Goal: Task Accomplishment & Management: Complete application form

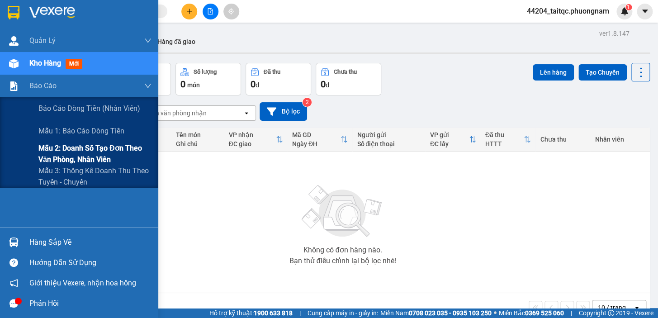
click at [75, 157] on span "Mẫu 2: Doanh số tạo đơn theo Văn phòng, nhân viên" at bounding box center [94, 153] width 113 height 23
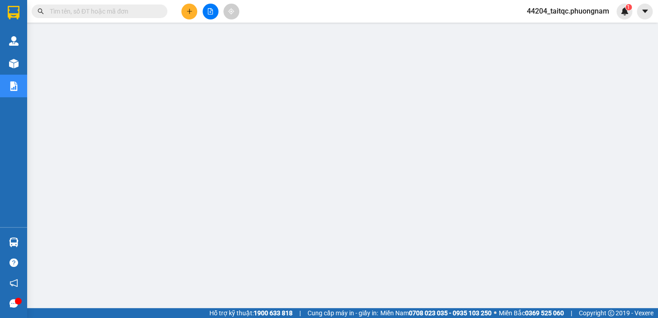
click at [132, 13] on input "text" at bounding box center [103, 11] width 107 height 10
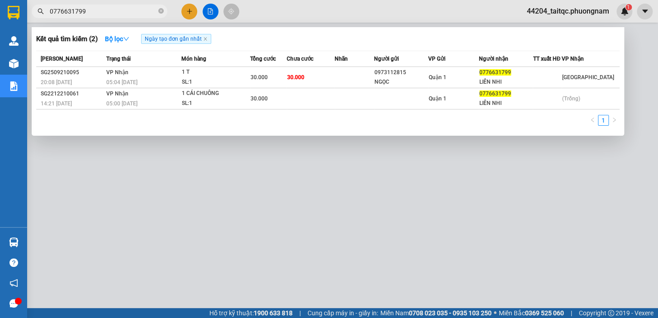
type input "0776631799"
click at [161, 12] on icon "close-circle" at bounding box center [160, 10] width 5 height 5
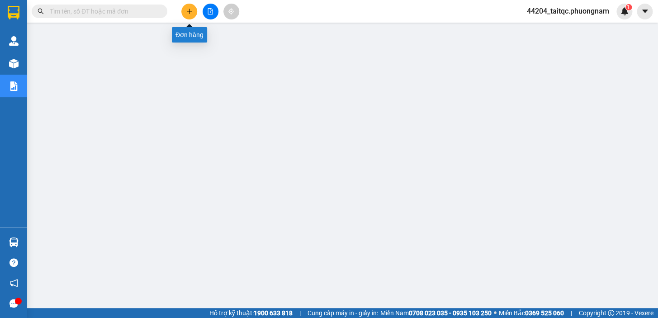
click at [194, 12] on button at bounding box center [189, 12] width 16 height 16
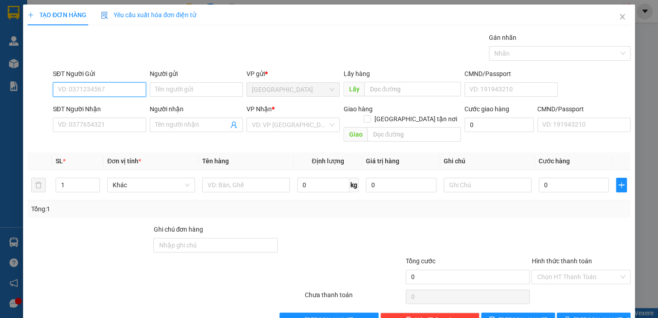
click at [104, 91] on input "SĐT Người Gửi" at bounding box center [99, 89] width 93 height 14
click at [102, 86] on input "SĐT Người Gửi" at bounding box center [99, 89] width 93 height 14
type input "0706275119"
click at [106, 108] on div "0706275119 - DŨNG" at bounding box center [98, 108] width 81 height 10
type input "DŨNG"
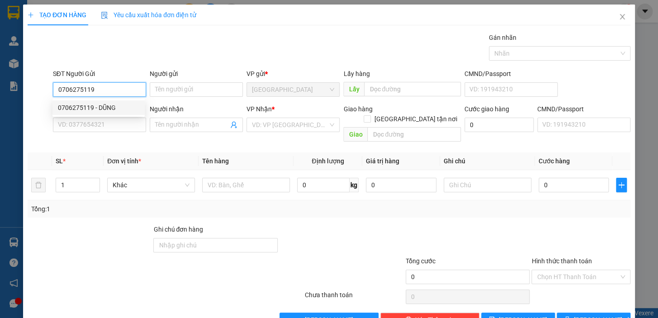
type input "0934642940"
type input "[PERSON_NAME]"
checkbox input "true"
type input "ĐƯỜNG 27/13/2A PHƯỜNG [GEOGRAPHIC_DATA] ,[GEOGRAPHIC_DATA]"
type input "100.000"
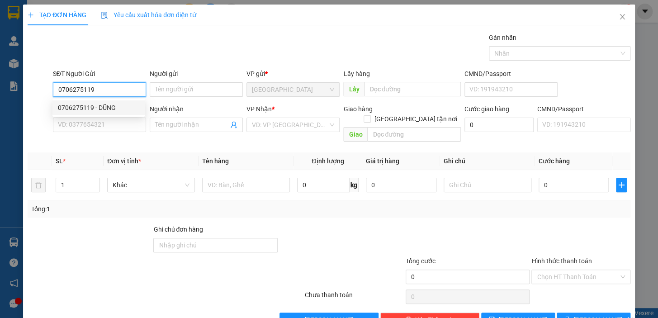
type input "100.000"
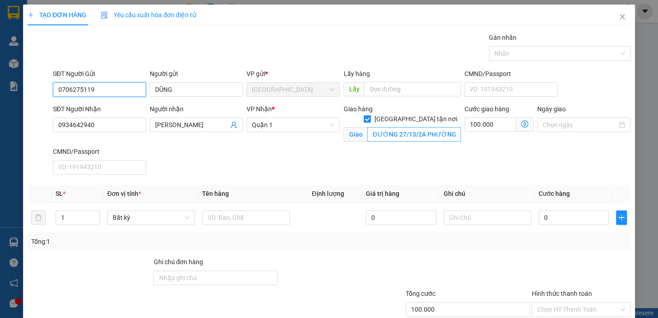
type input "0706275119"
click at [452, 127] on input "ĐƯỜNG 27/13/2A PHƯỜNG [GEOGRAPHIC_DATA] ,[GEOGRAPHIC_DATA]" at bounding box center [414, 134] width 94 height 14
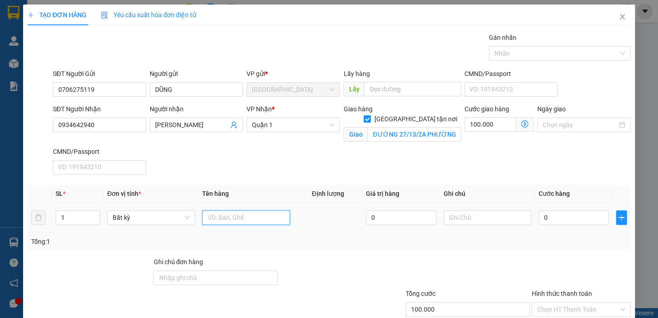
click at [261, 217] on input "text" at bounding box center [246, 217] width 88 height 14
type input "`"
type input "1TX"
click at [560, 212] on input "0" at bounding box center [574, 217] width 71 height 14
type input "4"
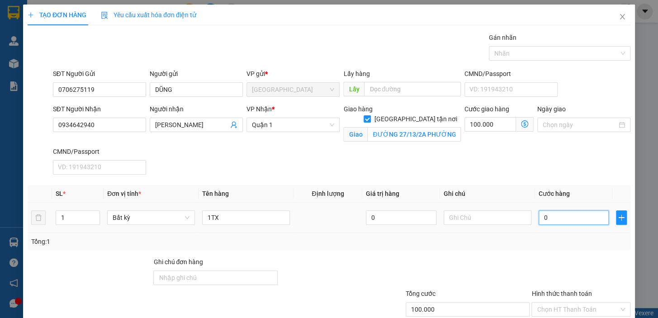
type input "100.004"
type input "40"
type input "100.040"
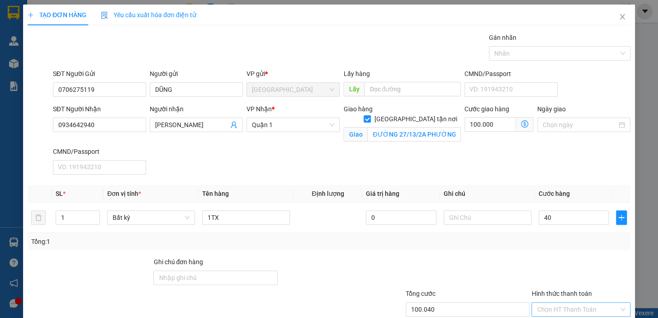
type input "40.000"
type input "140.000"
click at [471, 270] on div at bounding box center [468, 273] width 126 height 32
click at [586, 275] on div at bounding box center [580, 273] width 101 height 32
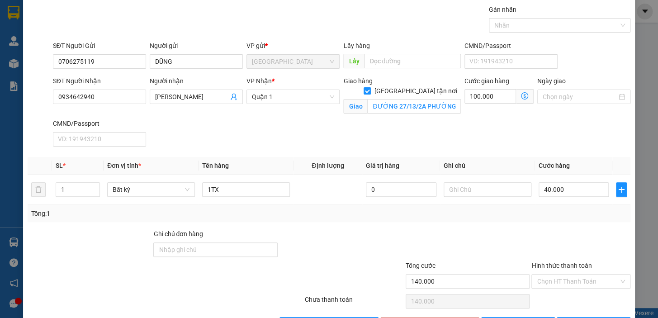
scroll to position [41, 0]
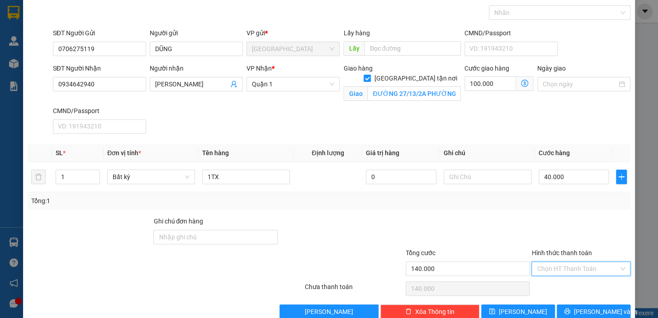
click at [583, 272] on input "Hình thức thanh toán" at bounding box center [578, 269] width 82 height 14
click at [570, 202] on div "Tại văn phòng" at bounding box center [575, 206] width 87 height 10
type input "0"
click at [577, 306] on button "[PERSON_NAME] và In" at bounding box center [594, 311] width 74 height 14
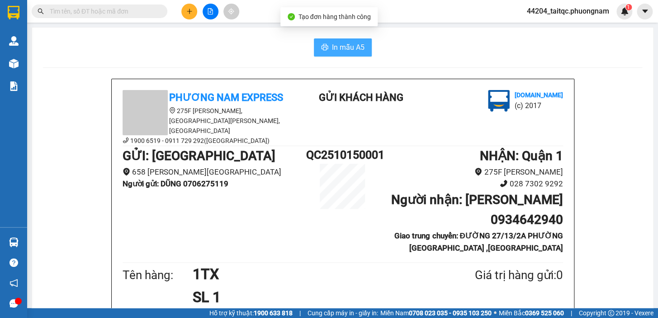
click at [345, 53] on span "In mẫu A5" at bounding box center [348, 47] width 33 height 11
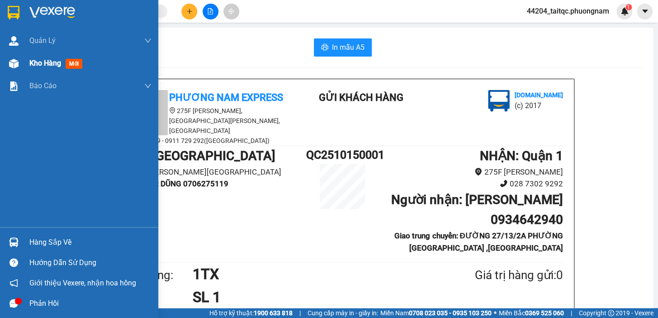
click at [45, 67] on span "Kho hàng" at bounding box center [45, 63] width 32 height 9
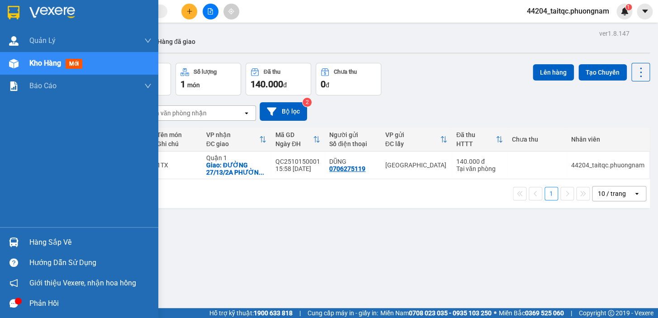
click at [17, 64] on img at bounding box center [13, 63] width 9 height 9
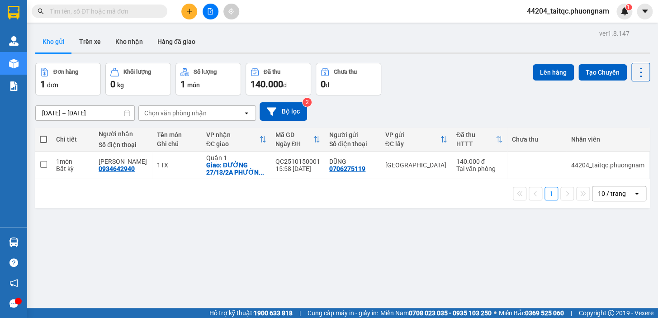
click at [200, 16] on div at bounding box center [210, 12] width 68 height 16
click at [195, 14] on button at bounding box center [189, 12] width 16 height 16
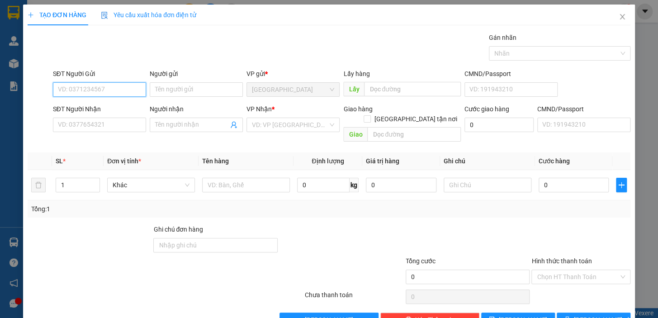
click at [89, 89] on input "SĐT Người Gửi" at bounding box center [99, 89] width 93 height 14
click at [99, 110] on div "0901754762 - [PERSON_NAME]" at bounding box center [102, 108] width 89 height 10
type input "0901754762"
type input "TUẤN"
type input "0909387359"
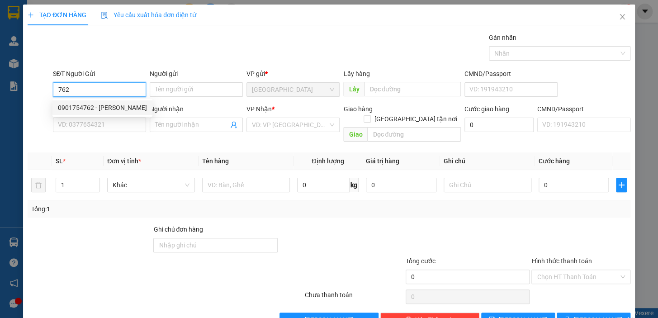
type input "THƯƠNG"
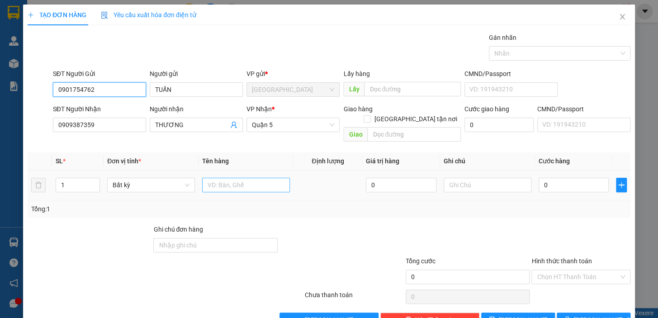
type input "0901754762"
click at [231, 179] on input "text" at bounding box center [246, 185] width 88 height 14
type input "1 CỤC ĐEN"
click at [563, 178] on input "0" at bounding box center [574, 185] width 71 height 14
type input "5"
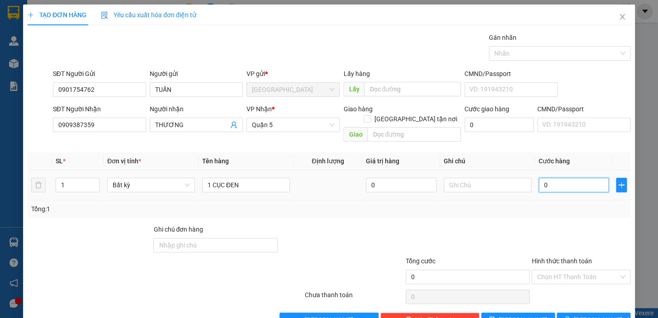
type input "5"
type input "50"
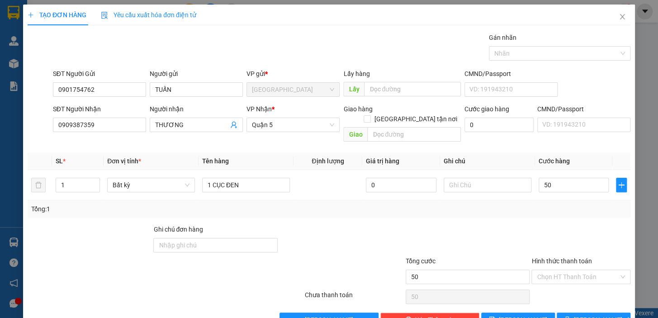
type input "50.000"
click at [579, 213] on div "Transit Pickup Surcharge Ids Transit Deliver Surcharge Ids Transit Deliver Surc…" at bounding box center [329, 180] width 603 height 294
click at [577, 270] on input "Hình thức thanh toán" at bounding box center [578, 277] width 82 height 14
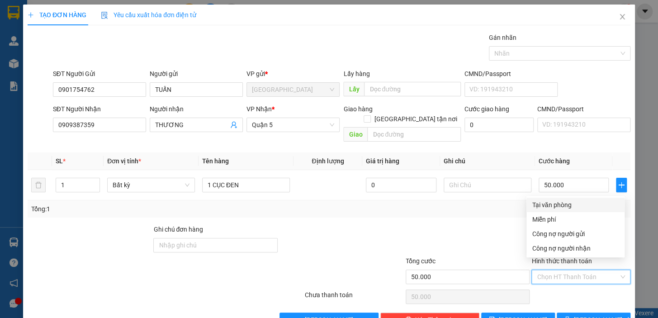
click at [563, 203] on div "Tại văn phòng" at bounding box center [575, 205] width 87 height 10
type input "0"
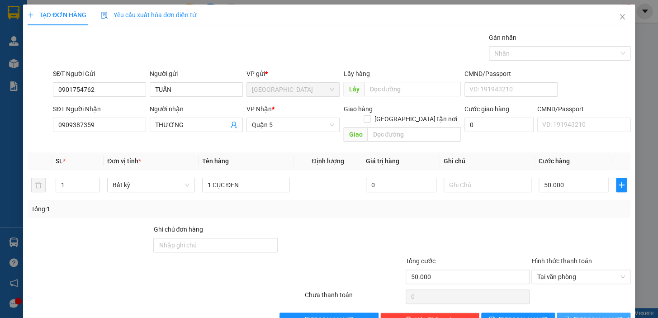
click at [583, 315] on span "[PERSON_NAME] và In" at bounding box center [605, 320] width 63 height 10
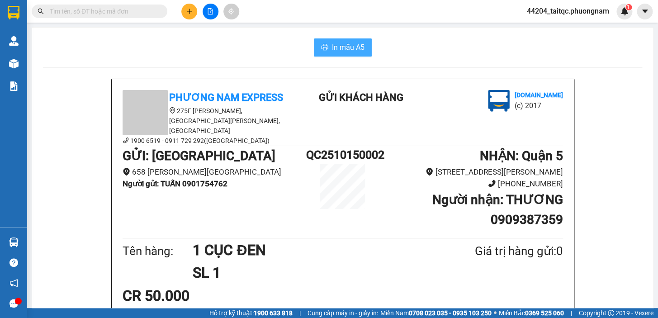
click at [331, 54] on button "In mẫu A5" at bounding box center [343, 47] width 58 height 18
click at [193, 11] on button at bounding box center [189, 12] width 16 height 16
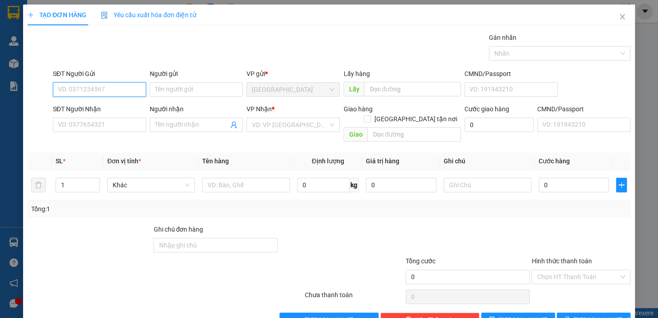
click at [95, 85] on input "SĐT Người Gửi" at bounding box center [99, 89] width 93 height 14
type input "0352942247"
click at [86, 105] on div "0352942247 - LỲ" at bounding box center [98, 108] width 81 height 10
type input "LỲ"
type input "0936086086"
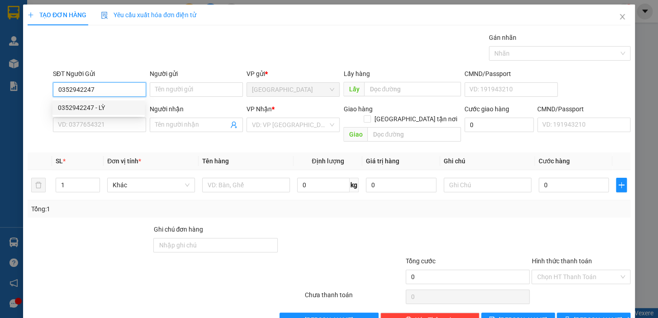
type input "TÙNG"
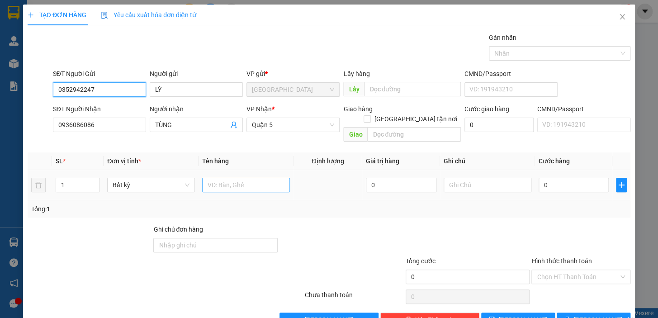
type input "0352942247"
click at [262, 178] on input "text" at bounding box center [246, 185] width 88 height 14
type input "1 CỤC BAO"
click at [553, 178] on input "0" at bounding box center [574, 185] width 71 height 14
type input "3"
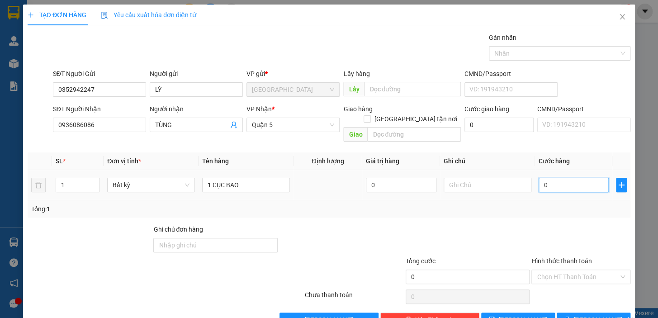
type input "3"
type input "30"
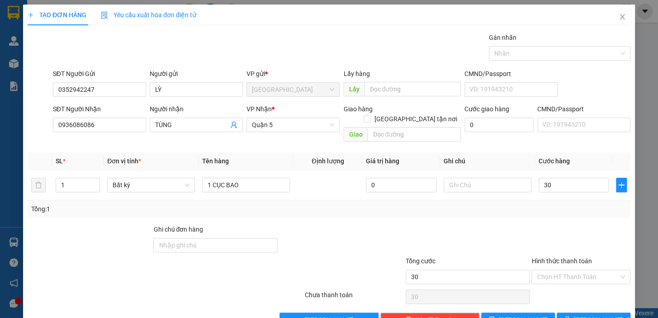
type input "30.000"
click at [557, 207] on div "Tổng: 1" at bounding box center [329, 208] width 603 height 17
click at [567, 224] on div at bounding box center [580, 240] width 101 height 32
click at [581, 272] on input "Hình thức thanh toán" at bounding box center [578, 277] width 82 height 14
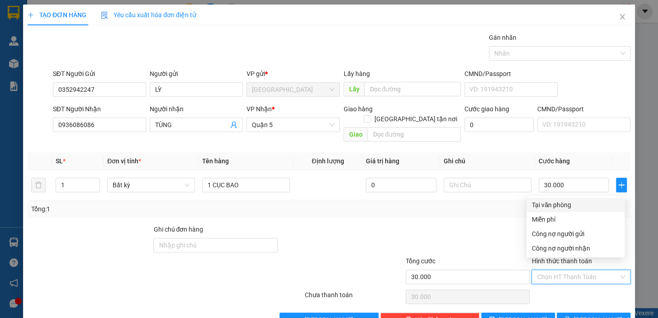
click at [581, 270] on input "Hình thức thanh toán" at bounding box center [578, 277] width 82 height 14
click at [570, 202] on div "Tại văn phòng" at bounding box center [575, 205] width 87 height 10
type input "0"
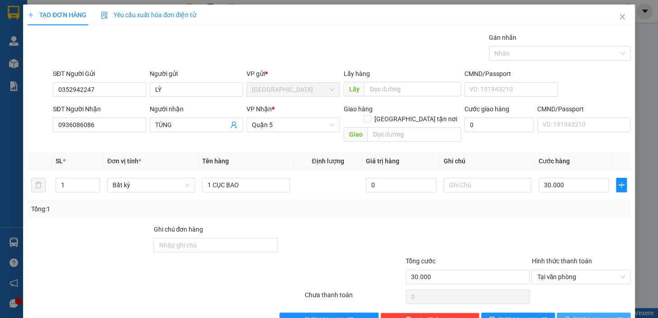
click at [599, 315] on span "[PERSON_NAME] và In" at bounding box center [605, 320] width 63 height 10
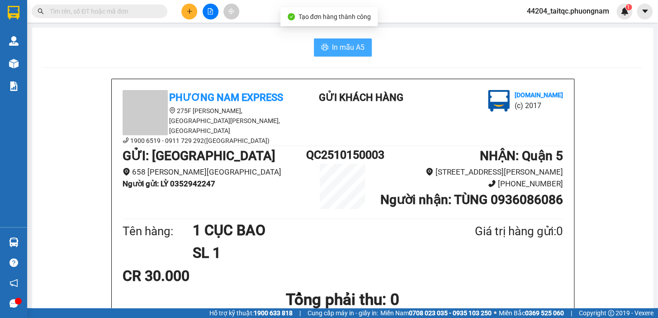
click at [322, 45] on icon "printer" at bounding box center [324, 47] width 7 height 6
click at [338, 50] on span "In mẫu A5" at bounding box center [348, 47] width 33 height 11
click at [190, 8] on icon "plus" at bounding box center [189, 11] width 6 height 6
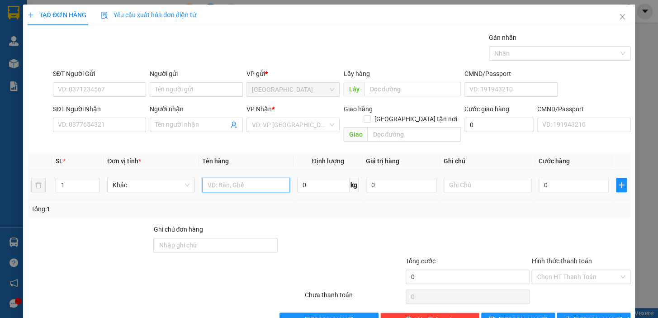
click at [226, 178] on input "text" at bounding box center [246, 185] width 88 height 14
type input "1TG"
click at [97, 90] on input "SĐT Người Gửi" at bounding box center [99, 89] width 93 height 14
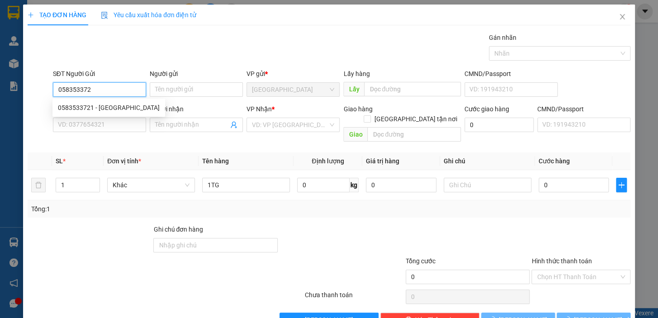
type input "0583533721"
click at [110, 107] on div "0583533721 - [GEOGRAPHIC_DATA]" at bounding box center [109, 108] width 102 height 10
type input "[PERSON_NAME]"
type input "0359979357"
type input "NGHĨA"
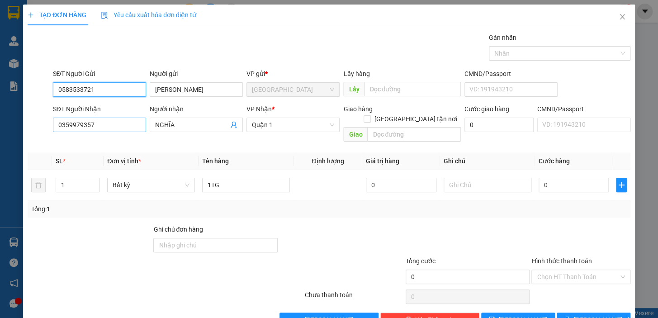
type input "0583533721"
drag, startPoint x: 68, startPoint y: 124, endPoint x: 43, endPoint y: 127, distance: 25.0
click at [43, 127] on div "SĐT Người Nhận 0359979357 0359979357 Người nhận NGHĨA VP Nhận * [GEOGRAPHIC_DAT…" at bounding box center [329, 125] width 605 height 42
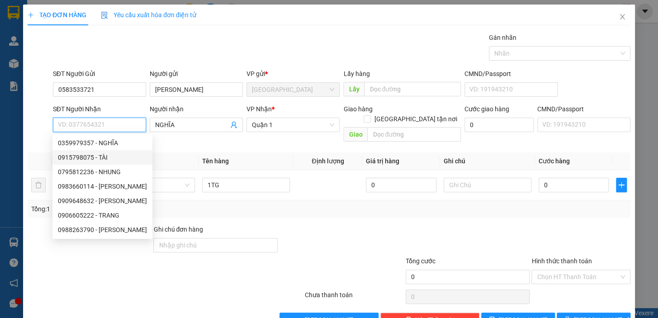
click at [89, 158] on div "0915798075 - TÀI" at bounding box center [102, 157] width 89 height 10
type input "0915798075"
type input "TÀI"
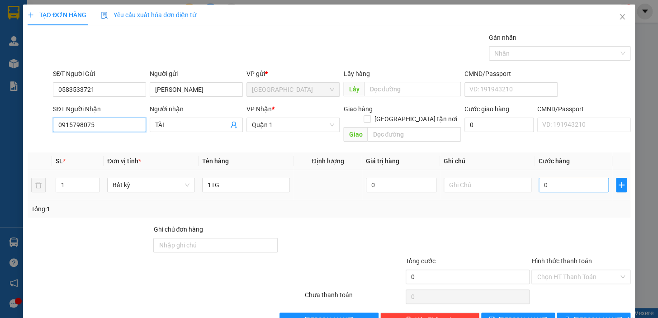
type input "0915798075"
click at [563, 178] on input "0" at bounding box center [574, 185] width 71 height 14
type input "4"
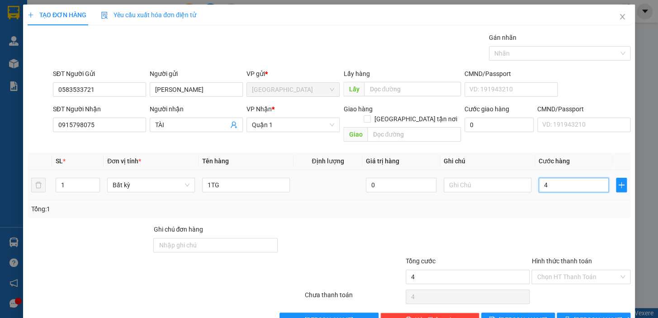
type input "40"
type input "40.000"
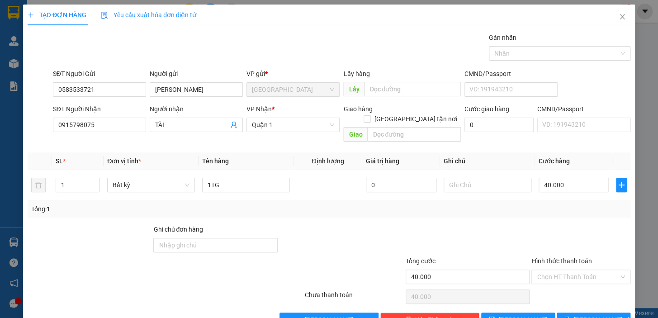
drag, startPoint x: 566, startPoint y: 203, endPoint x: 577, endPoint y: 208, distance: 11.5
click at [567, 203] on div "Tổng: 1" at bounding box center [329, 208] width 603 height 17
click at [580, 270] on input "Hình thức thanh toán" at bounding box center [578, 277] width 82 height 14
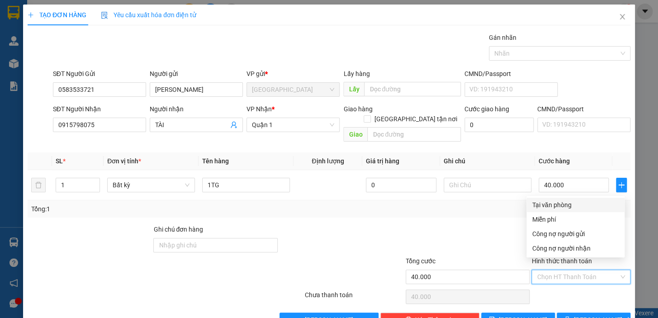
click at [560, 203] on div "Tại văn phòng" at bounding box center [575, 205] width 87 height 10
type input "0"
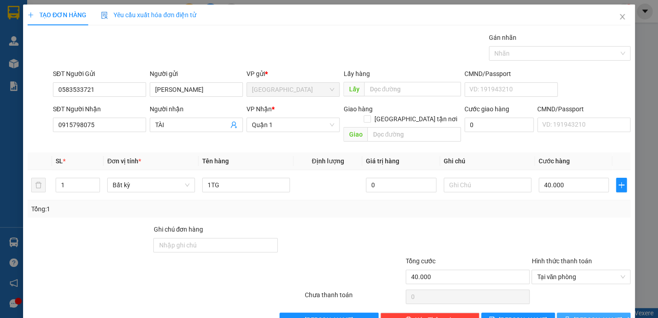
drag, startPoint x: 590, startPoint y: 306, endPoint x: 453, endPoint y: 188, distance: 180.5
click at [589, 315] on span "[PERSON_NAME] và In" at bounding box center [605, 320] width 63 height 10
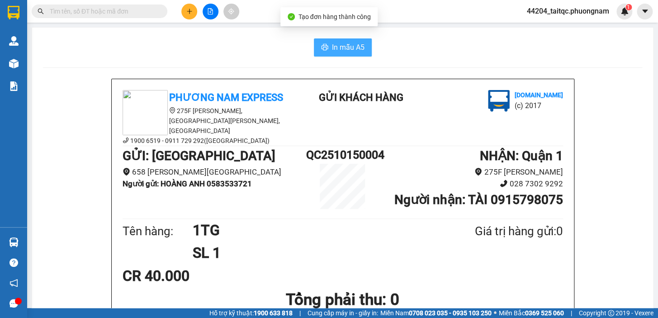
click at [353, 45] on span "In mẫu A5" at bounding box center [348, 47] width 33 height 11
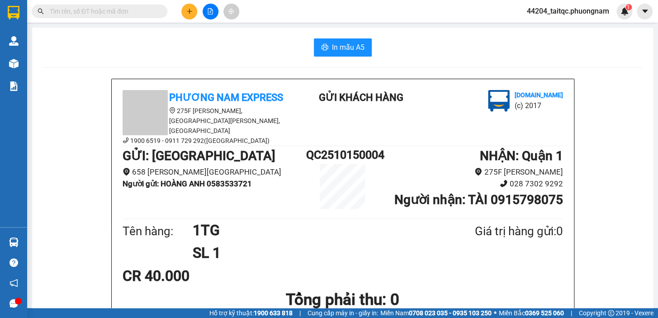
click at [29, 61] on main "In mẫu A5 Phương Nam Express [STREET_ADDRESS][PERSON_NAME][PERSON_NAME] 6519 - …" at bounding box center [329, 154] width 658 height 308
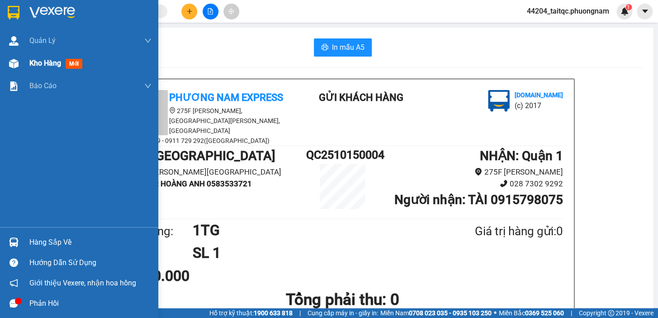
click at [23, 63] on div "Kho hàng mới" at bounding box center [79, 63] width 158 height 23
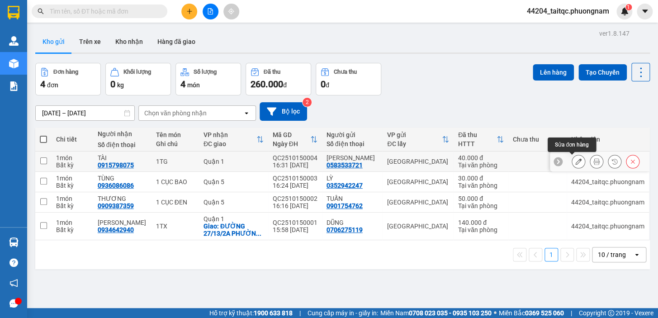
click at [575, 161] on icon at bounding box center [578, 161] width 6 height 6
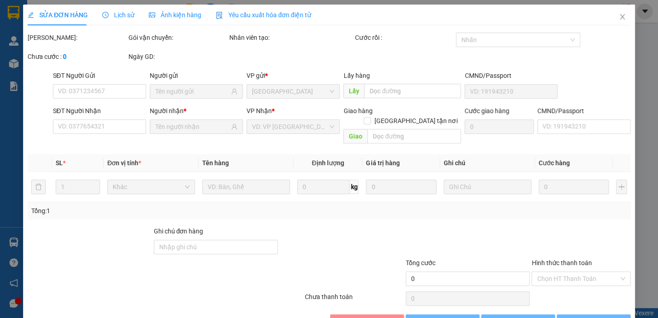
type input "0583533721"
type input "0915798075"
type input "40.000"
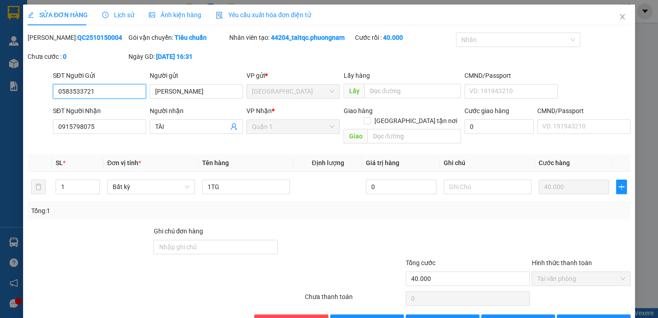
drag, startPoint x: 106, startPoint y: 91, endPoint x: 51, endPoint y: 92, distance: 55.2
click at [51, 92] on div "SĐT Người Gửi 0583533721 0583533721" at bounding box center [99, 87] width 97 height 32
click at [619, 14] on icon "close" at bounding box center [622, 16] width 7 height 7
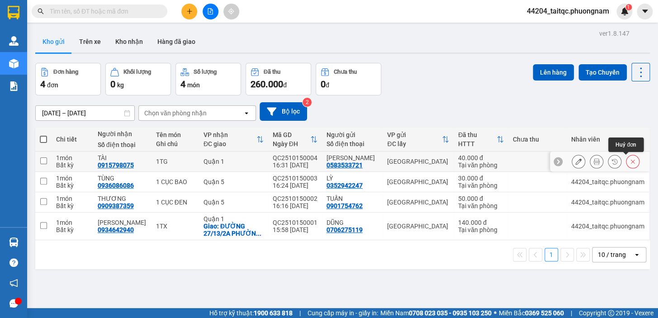
click at [629, 164] on icon at bounding box center [632, 161] width 6 height 6
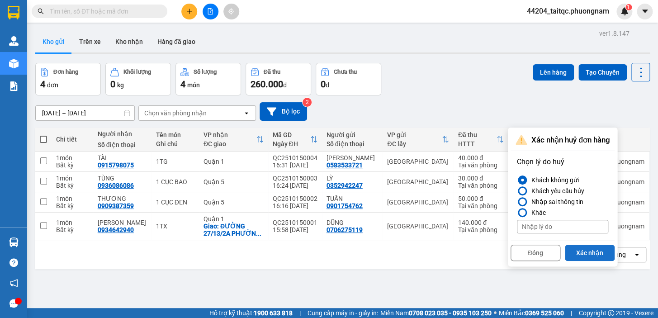
click at [589, 249] on button "Xác nhận" at bounding box center [590, 253] width 50 height 16
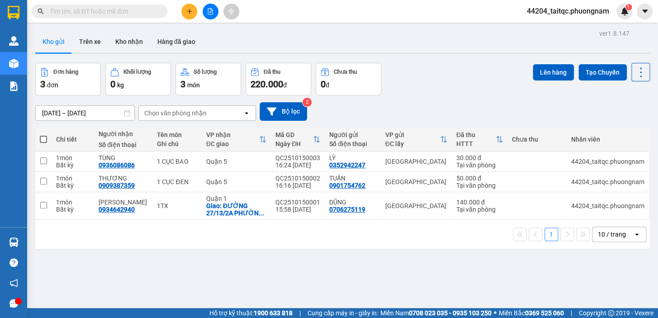
click at [181, 11] on button at bounding box center [189, 12] width 16 height 16
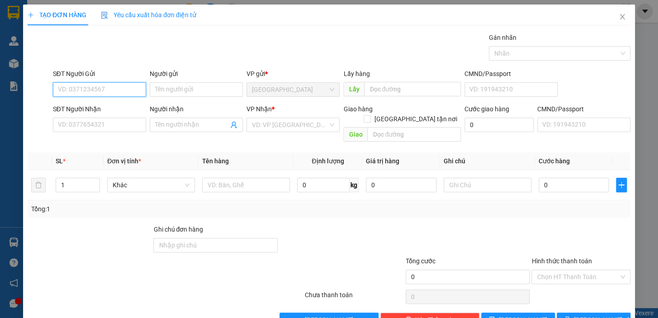
paste input "0583533721"
type input "0583533721"
click at [118, 86] on input "0583533721" at bounding box center [99, 89] width 93 height 14
click at [103, 107] on div "0583533721 - [GEOGRAPHIC_DATA]" at bounding box center [109, 108] width 102 height 10
type input "[PERSON_NAME]"
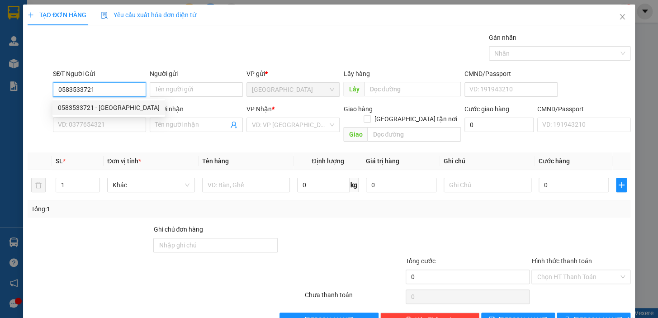
type input "0359979357"
type input "NGHĨA"
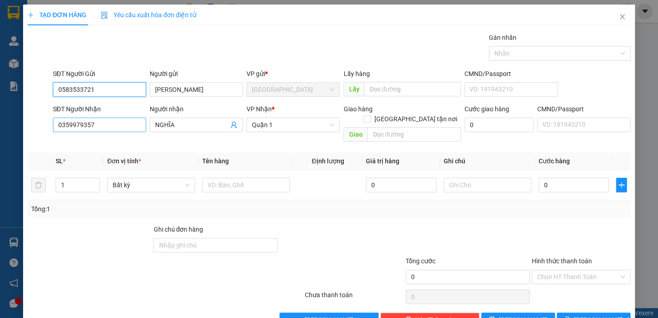
type input "0583533721"
drag, startPoint x: 109, startPoint y: 128, endPoint x: 61, endPoint y: 126, distance: 48.0
click at [61, 126] on input "0359979357" at bounding box center [99, 125] width 93 height 14
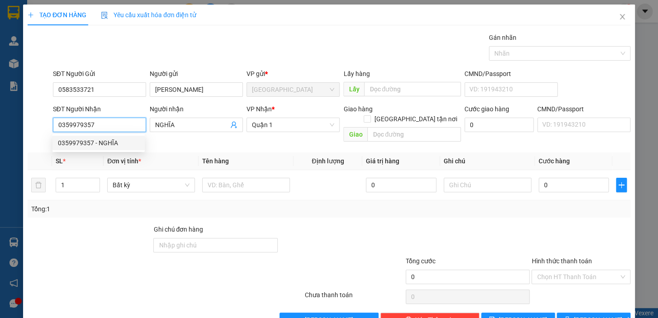
type input "0"
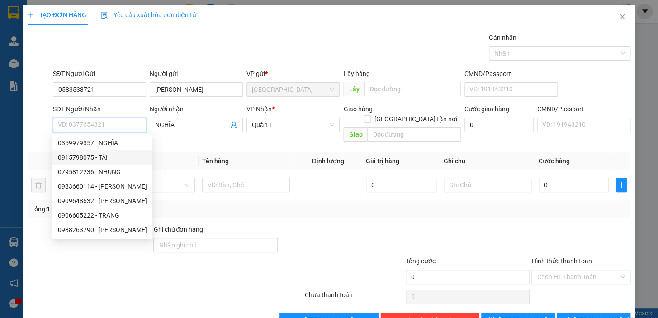
click at [85, 156] on div "0915798075 - TÀI" at bounding box center [102, 157] width 89 height 10
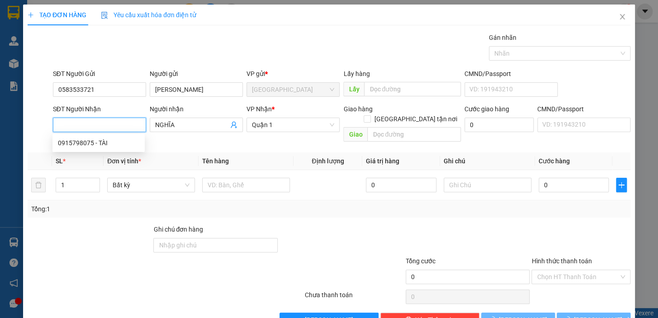
type input "0915798075"
type input "TÀI"
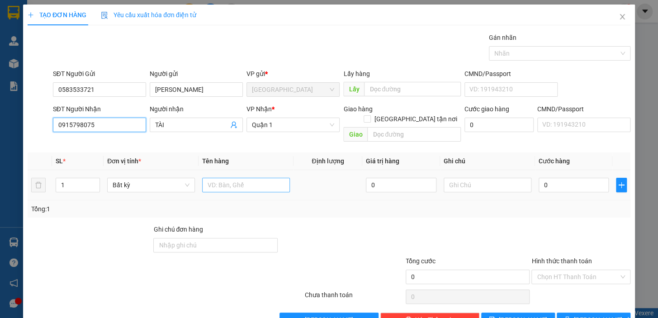
type input "0915798075"
click at [264, 178] on input "text" at bounding box center [246, 185] width 88 height 14
type input "1TG"
click at [575, 178] on input "0" at bounding box center [574, 185] width 71 height 14
type input "3"
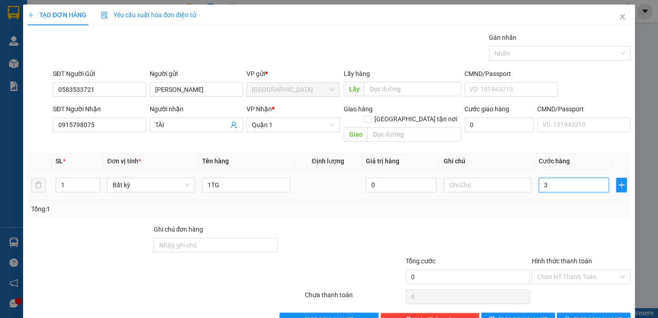
type input "3"
type input "30"
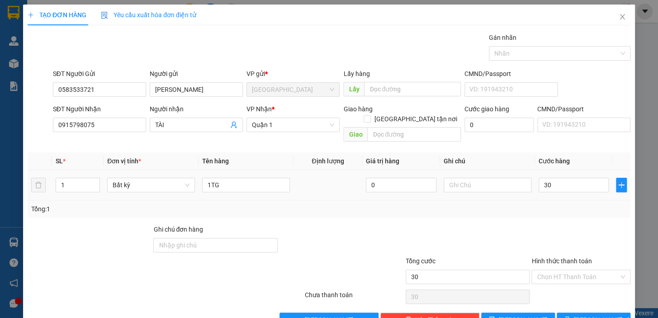
type input "30.000"
click at [580, 204] on div "Tổng: 1" at bounding box center [329, 208] width 603 height 17
click at [579, 270] on input "Hình thức thanh toán" at bounding box center [578, 277] width 82 height 14
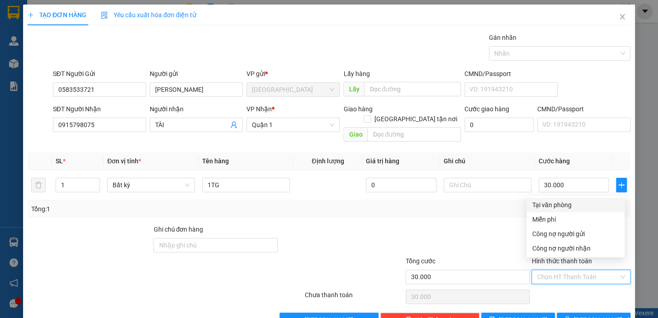
click at [557, 204] on div "Tại văn phòng" at bounding box center [575, 205] width 87 height 10
type input "0"
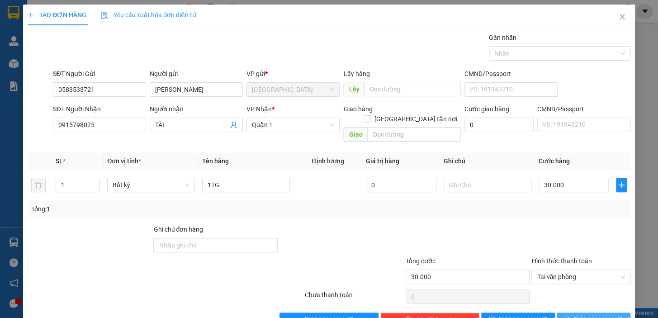
click at [595, 315] on span "[PERSON_NAME] và In" at bounding box center [605, 320] width 63 height 10
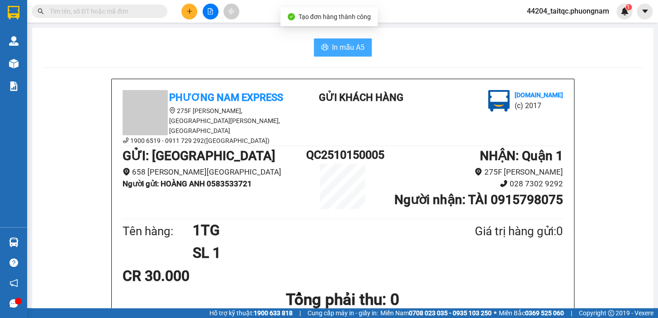
click at [355, 47] on span "In mẫu A5" at bounding box center [348, 47] width 33 height 11
click at [190, 9] on icon "plus" at bounding box center [189, 11] width 6 height 6
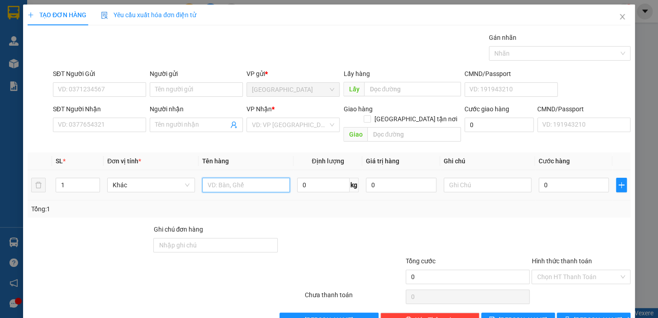
click at [216, 178] on input "text" at bounding box center [246, 185] width 88 height 14
type input "1K CỤC ĐEN"
click at [103, 84] on input "SĐT Người Gửi" at bounding box center [99, 89] width 93 height 14
click at [104, 88] on input "SĐT Người Gửi" at bounding box center [99, 89] width 93 height 14
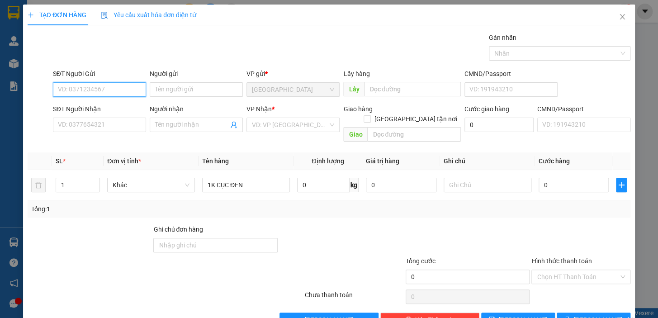
click at [104, 88] on input "SĐT Người Gửi" at bounding box center [99, 89] width 93 height 14
type input "0905471239"
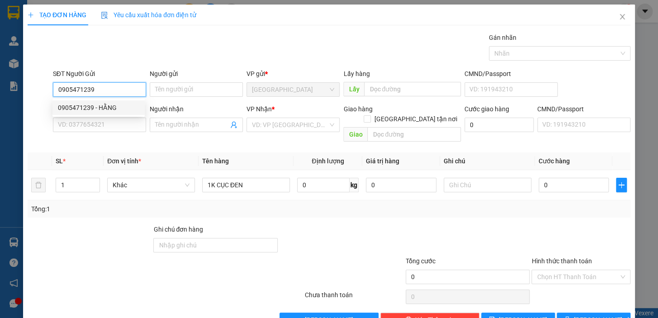
click at [101, 104] on div "0905471239 - HẰNG" at bounding box center [98, 108] width 81 height 10
type input "HẰNG"
type input "0774353065"
type input "HƯNG"
type input "0905471239"
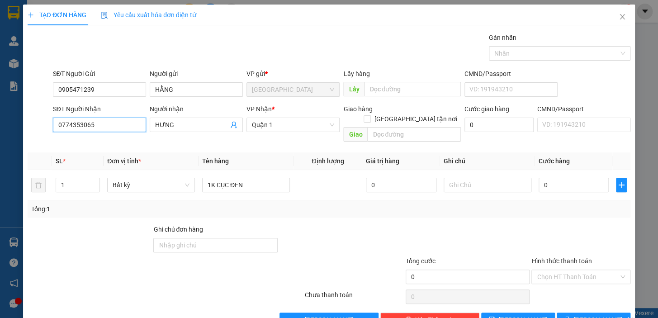
click at [99, 126] on input "0774353065" at bounding box center [99, 125] width 93 height 14
click at [117, 124] on input "0774353065" at bounding box center [99, 125] width 93 height 14
click at [271, 122] on span "Quận 1" at bounding box center [293, 125] width 82 height 14
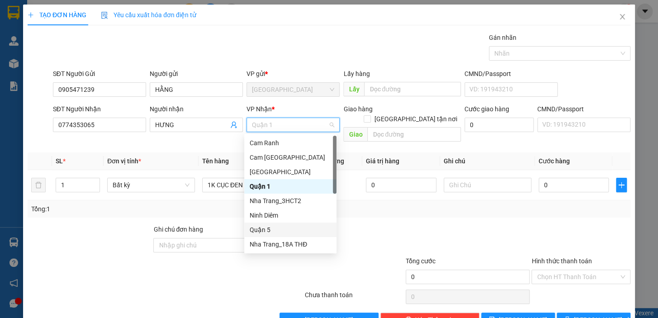
click at [266, 229] on div "Quận 5" at bounding box center [290, 230] width 81 height 10
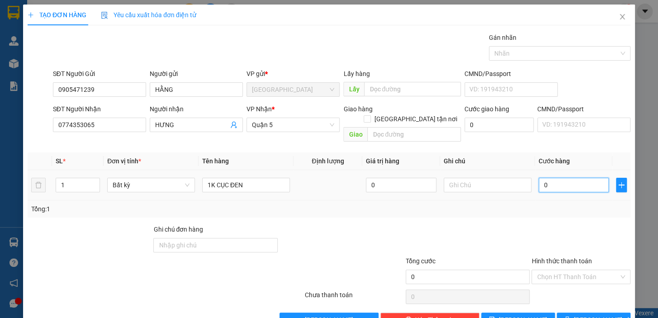
click at [543, 178] on input "0" at bounding box center [574, 185] width 71 height 14
type input "4"
type input "40"
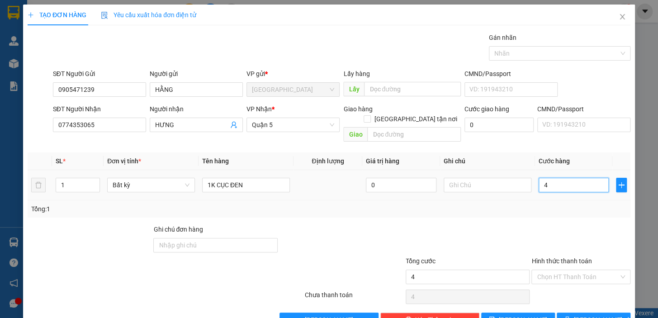
type input "40"
type input "40.000"
click at [569, 224] on div at bounding box center [580, 240] width 101 height 32
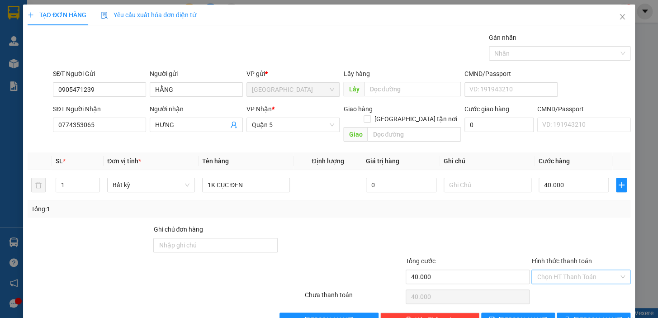
click at [569, 270] on input "Hình thức thanh toán" at bounding box center [578, 277] width 82 height 14
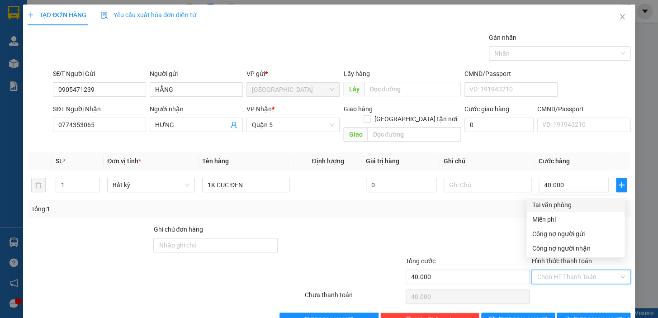
click at [568, 207] on div "Tại văn phòng" at bounding box center [575, 205] width 87 height 10
type input "0"
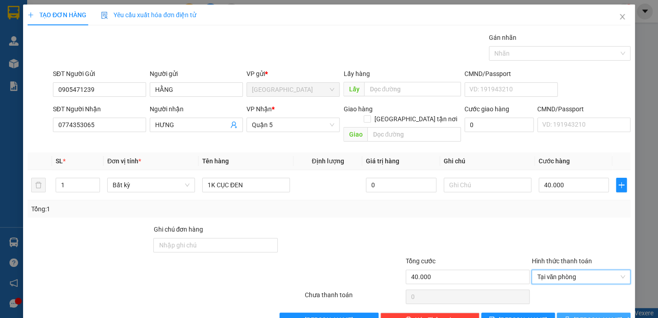
click at [582, 315] on span "[PERSON_NAME] và In" at bounding box center [605, 320] width 63 height 10
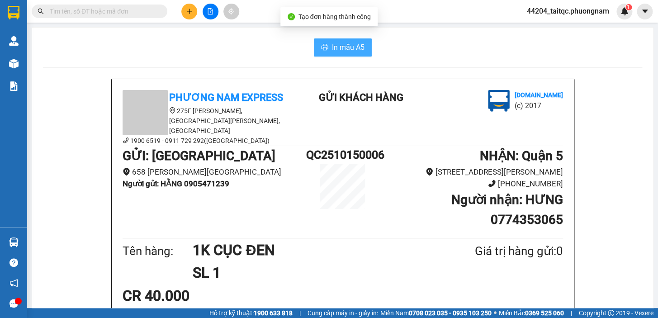
click at [339, 51] on span "In mẫu A5" at bounding box center [348, 47] width 33 height 11
click at [298, 19] on div "Kết quả tìm kiếm ( 2 ) Bộ lọc Ngày tạo đơn gần nhất Mã ĐH Trạng thái Món hàng T…" at bounding box center [329, 11] width 658 height 23
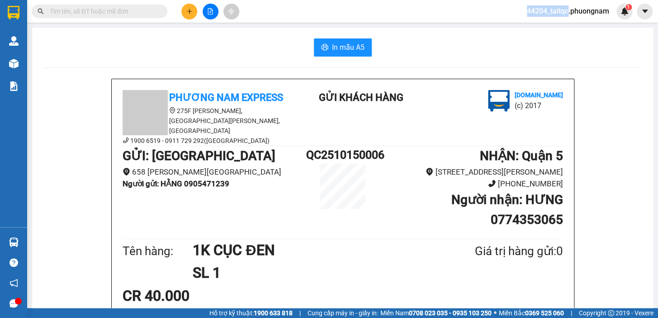
click at [298, 19] on div "Kết quả tìm kiếm ( 2 ) Bộ lọc Ngày tạo đơn gần nhất Mã ĐH Trạng thái Món hàng T…" at bounding box center [329, 11] width 658 height 23
click at [196, 10] on button at bounding box center [189, 12] width 16 height 16
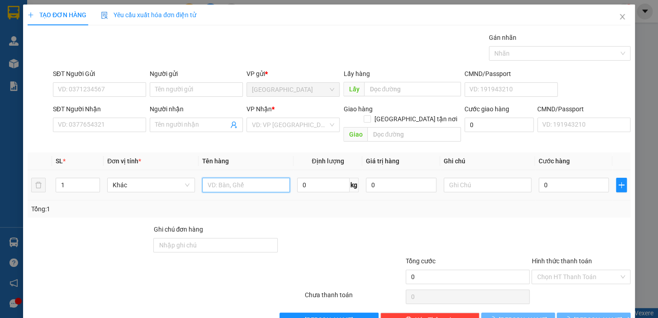
click at [232, 178] on input "text" at bounding box center [246, 185] width 88 height 14
drag, startPoint x: 234, startPoint y: 177, endPoint x: 208, endPoint y: 178, distance: 26.7
click at [208, 178] on input "1 CỤC G" at bounding box center [246, 185] width 88 height 14
type input "1KT"
click at [259, 203] on div "Tổng: 1" at bounding box center [329, 208] width 603 height 17
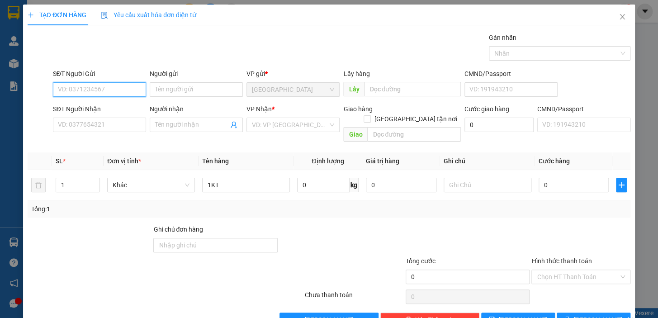
click at [101, 90] on input "SĐT Người Gửi" at bounding box center [99, 89] width 93 height 14
type input "0942406219"
click at [97, 109] on div "0942406219 - DI" at bounding box center [98, 108] width 81 height 10
type input "DI"
type input "0915655576"
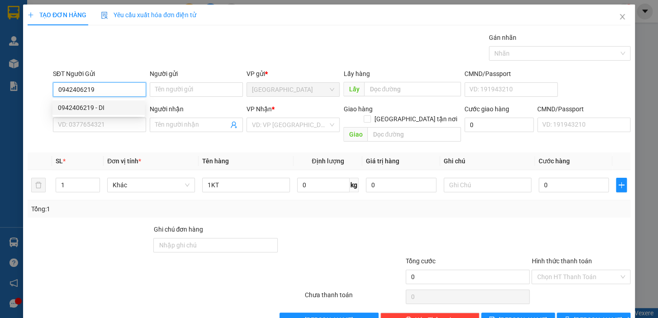
type input "[PERSON_NAME]"
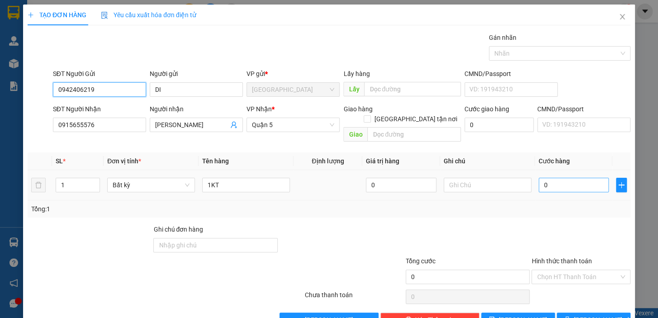
type input "0942406219"
click at [558, 178] on input "0" at bounding box center [574, 185] width 71 height 14
type input "5"
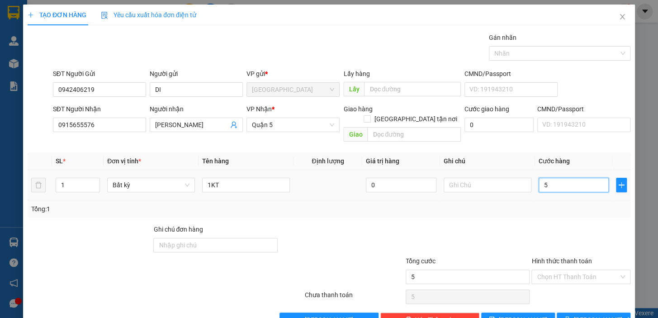
type input "50"
type input "50.000"
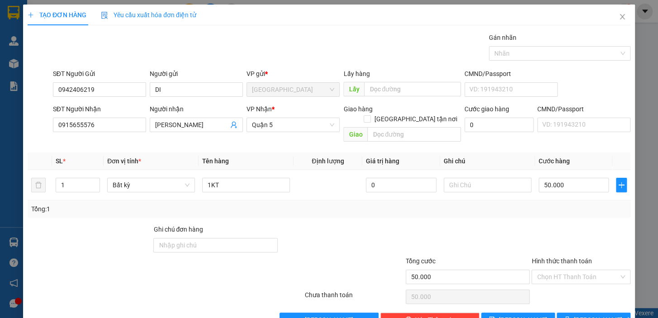
click at [576, 207] on div "Tổng: 1" at bounding box center [329, 208] width 603 height 17
click at [572, 229] on div at bounding box center [580, 240] width 101 height 32
click at [574, 270] on input "Hình thức thanh toán" at bounding box center [578, 277] width 82 height 14
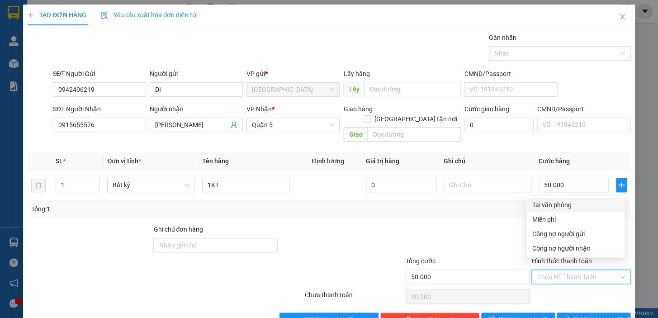
click at [573, 207] on div "Tại văn phòng" at bounding box center [575, 205] width 87 height 10
type input "0"
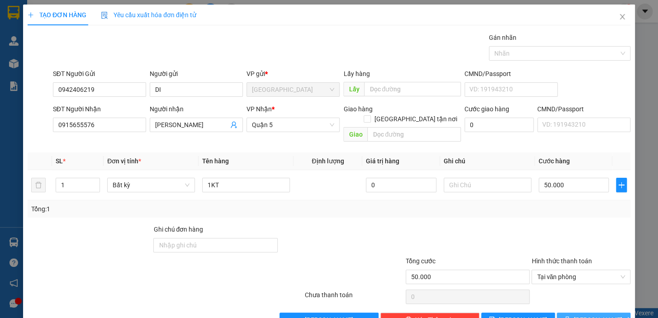
click at [583, 315] on span "[PERSON_NAME] và In" at bounding box center [605, 320] width 63 height 10
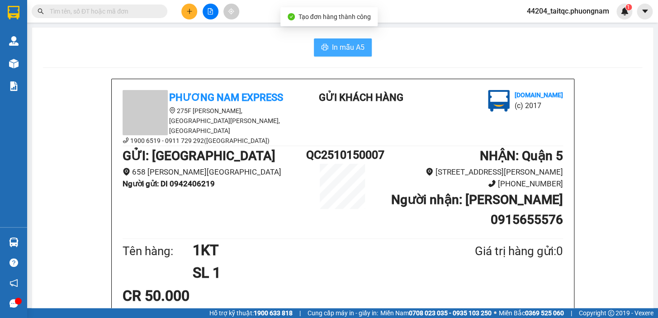
click at [340, 49] on span "In mẫu A5" at bounding box center [348, 47] width 33 height 11
click at [188, 11] on icon "plus" at bounding box center [189, 11] width 6 height 6
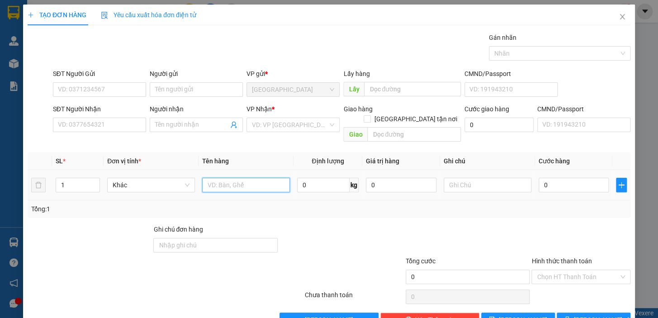
click at [243, 181] on input "text" at bounding box center [246, 185] width 88 height 14
click at [241, 180] on input "text" at bounding box center [246, 185] width 88 height 14
type input "1H"
click at [96, 85] on input "SĐT Người Gửi" at bounding box center [99, 89] width 93 height 14
click at [91, 86] on input "SĐT Người Gửi" at bounding box center [99, 89] width 93 height 14
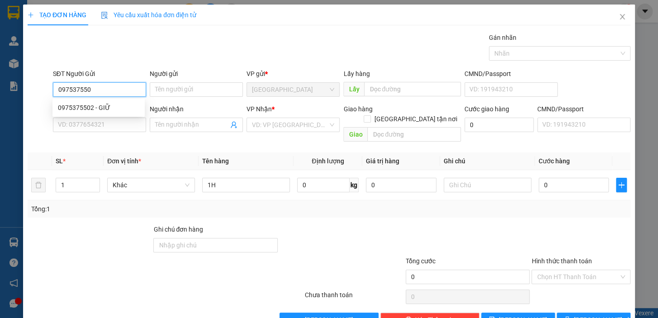
type input "0975375502"
click at [104, 108] on div "0975375502 - GIỮ" at bounding box center [98, 108] width 81 height 10
type input "GIỮ"
type input "0941372336"
type input "HƯƠNG"
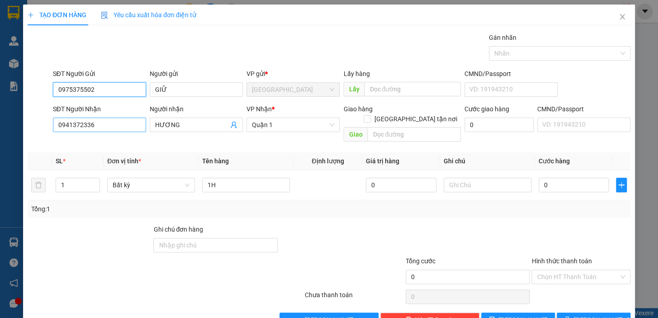
type input "0975375502"
click at [107, 123] on input "0941372336" at bounding box center [99, 125] width 93 height 14
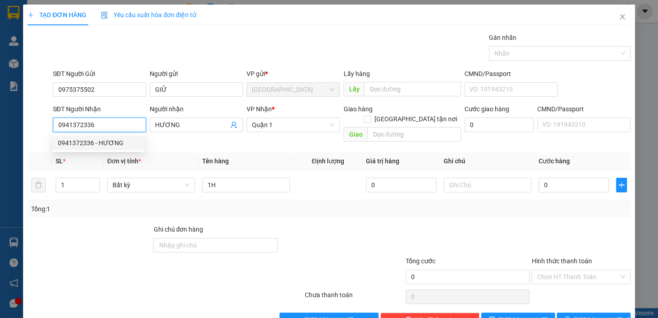
drag, startPoint x: 107, startPoint y: 123, endPoint x: 53, endPoint y: 126, distance: 53.4
click at [53, 126] on input "0941372336" at bounding box center [99, 125] width 93 height 14
type input "0943987677"
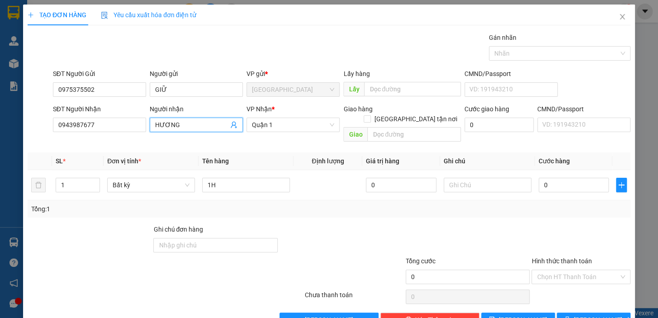
drag, startPoint x: 168, startPoint y: 124, endPoint x: 149, endPoint y: 126, distance: 18.6
click at [150, 126] on span "HƯƠNG" at bounding box center [196, 125] width 93 height 14
type input "[PERSON_NAME]"
click at [335, 204] on div "Tổng: 1" at bounding box center [329, 209] width 596 height 10
click at [552, 178] on input "0" at bounding box center [574, 185] width 71 height 14
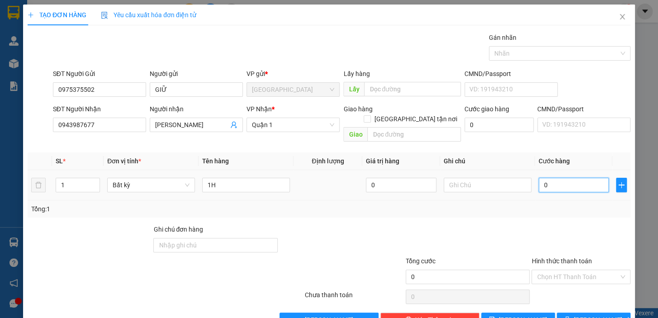
type input "2"
type input "20"
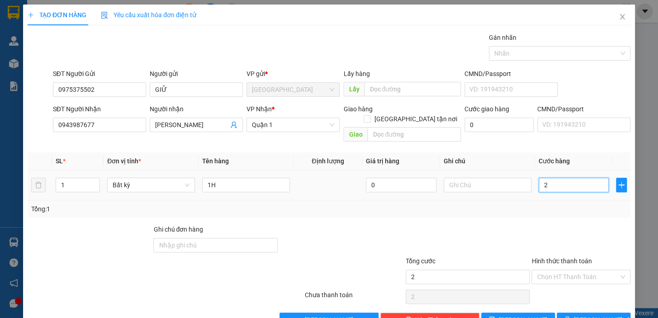
type input "20"
type input "20.000"
drag, startPoint x: 534, startPoint y: 194, endPoint x: 539, endPoint y: 196, distance: 5.1
click at [535, 204] on div "Tổng: 1" at bounding box center [329, 209] width 596 height 10
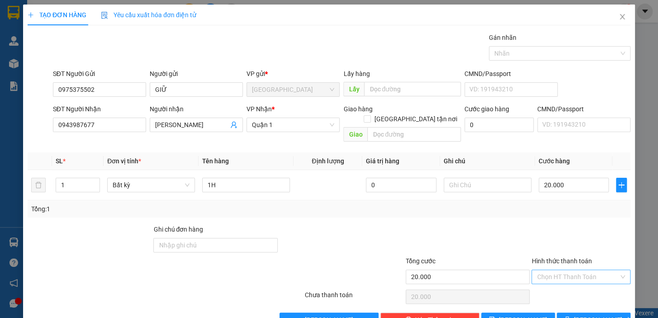
click at [568, 270] on input "Hình thức thanh toán" at bounding box center [578, 277] width 82 height 14
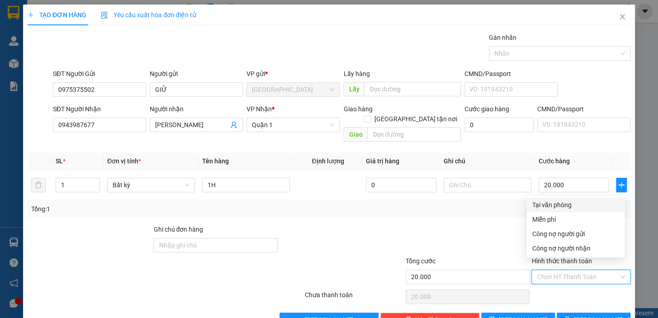
click at [568, 201] on div "Tại văn phòng" at bounding box center [575, 205] width 87 height 10
type input "0"
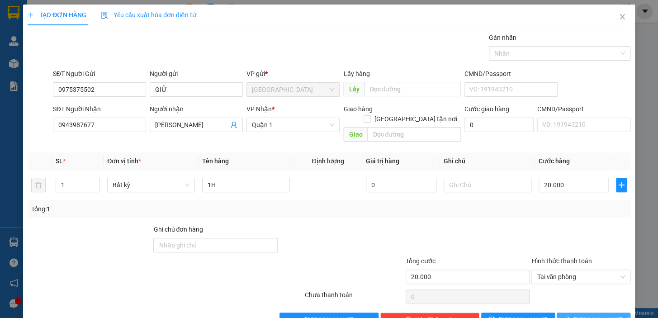
click at [585, 315] on span "[PERSON_NAME] và In" at bounding box center [605, 320] width 63 height 10
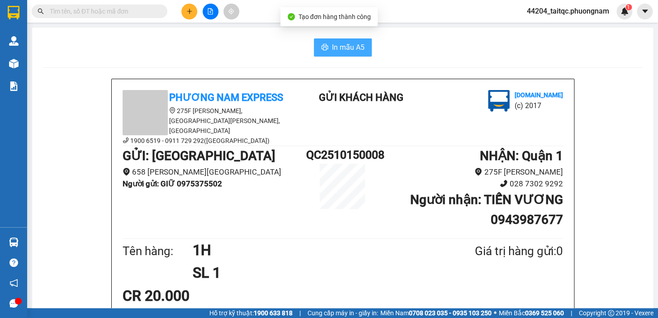
click at [332, 47] on span "In mẫu A5" at bounding box center [348, 47] width 33 height 11
click at [189, 12] on icon "plus" at bounding box center [189, 11] width 0 height 5
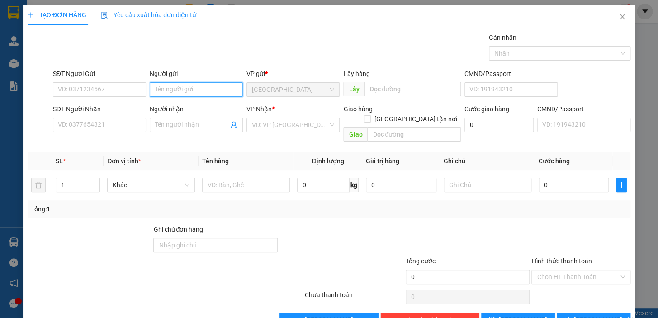
click at [184, 88] on input "Người gửi" at bounding box center [196, 89] width 93 height 14
type input "HỒNG MỸ"
click at [193, 120] on input "Người nhận" at bounding box center [191, 125] width 73 height 10
click at [88, 127] on input "SĐT Người Nhận" at bounding box center [99, 125] width 93 height 14
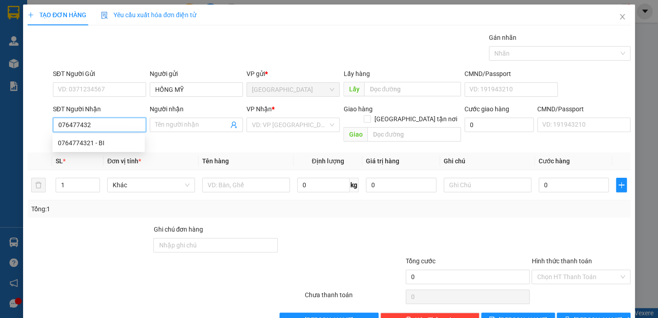
type input "0764774321"
click at [93, 143] on div "0764774321 - BI" at bounding box center [98, 143] width 81 height 10
type input "BI"
type input "0764774321"
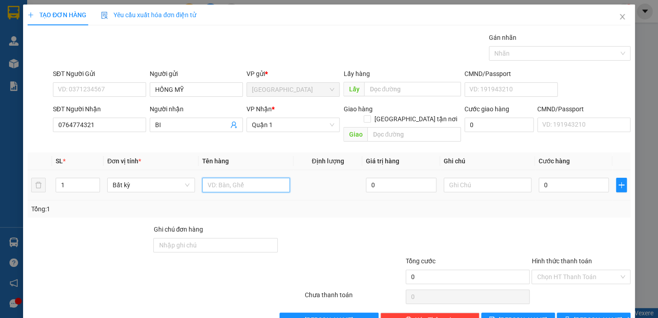
click at [236, 178] on input "text" at bounding box center [246, 185] width 88 height 14
type input "1TX"
click at [549, 178] on input "0" at bounding box center [574, 185] width 71 height 14
type input "3"
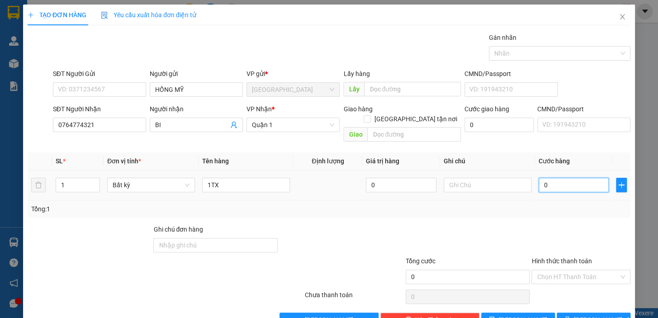
type input "3"
type input "30"
type input "30.000"
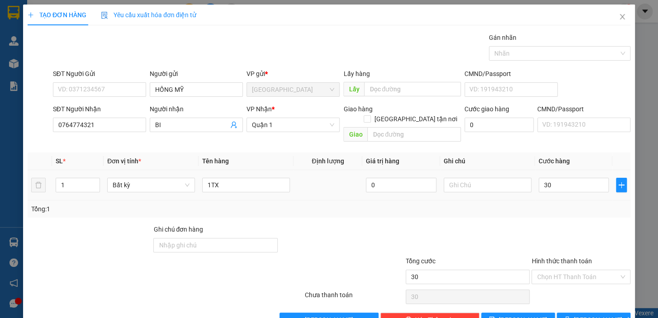
type input "30.000"
click at [525, 210] on div "Transit Pickup Surcharge Ids Transit Deliver Surcharge Ids Transit Deliver Surc…" at bounding box center [329, 180] width 603 height 294
click at [594, 270] on input "Hình thức thanh toán" at bounding box center [578, 277] width 82 height 14
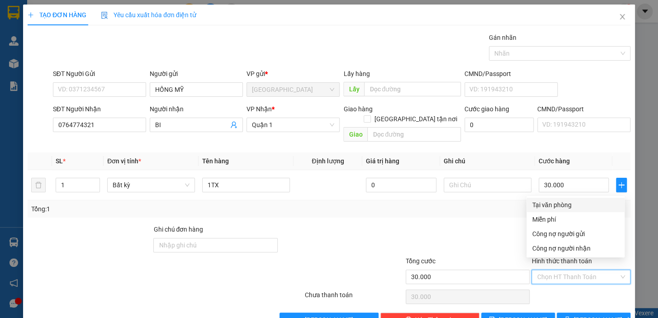
click at [572, 208] on div "Tại văn phòng" at bounding box center [575, 205] width 87 height 10
type input "0"
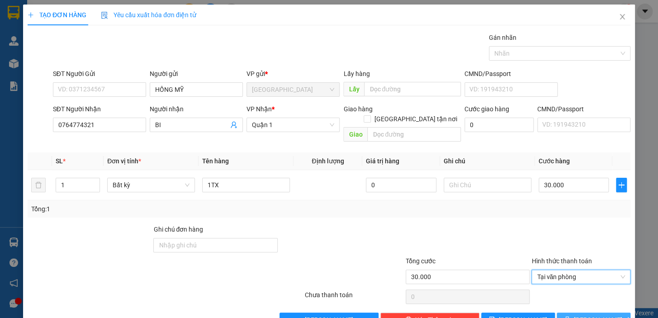
click at [596, 315] on span "[PERSON_NAME] và In" at bounding box center [605, 320] width 63 height 10
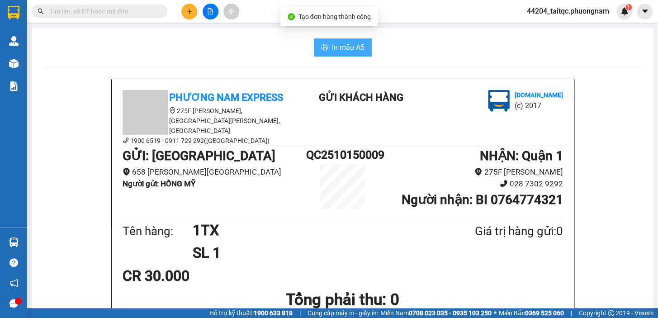
click at [349, 47] on span "In mẫu A5" at bounding box center [348, 47] width 33 height 11
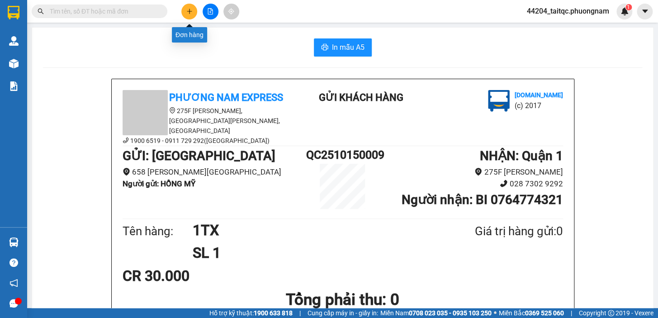
click at [191, 11] on icon "plus" at bounding box center [189, 11] width 5 height 0
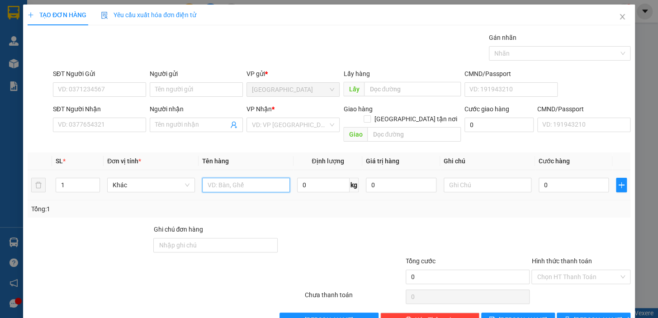
click at [233, 178] on input "text" at bounding box center [246, 185] width 88 height 14
type input "1TX"
click at [564, 179] on input "0" at bounding box center [574, 185] width 71 height 14
type input "3"
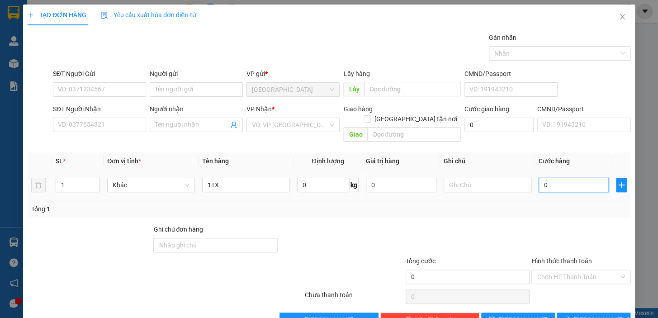
type input "3"
type input "30"
type input "30.000"
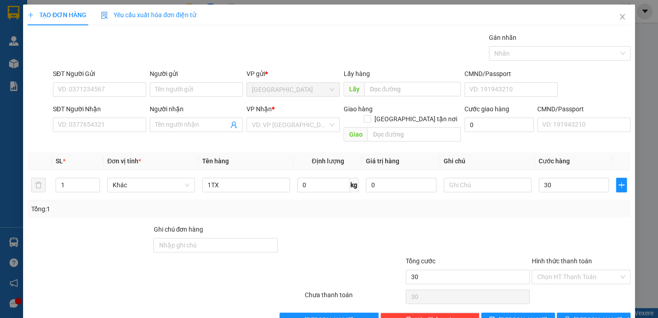
type input "30.000"
click at [436, 231] on div at bounding box center [468, 240] width 126 height 32
click at [100, 90] on input "SĐT Người Gửi" at bounding box center [99, 89] width 93 height 14
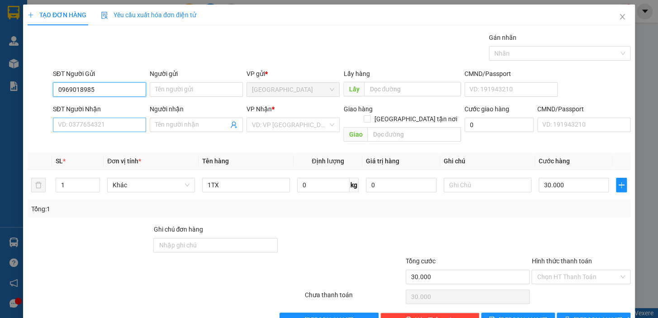
type input "0969018985"
click at [104, 127] on input "SĐT Người Nhận" at bounding box center [99, 125] width 93 height 14
click at [276, 127] on input "search" at bounding box center [290, 125] width 76 height 14
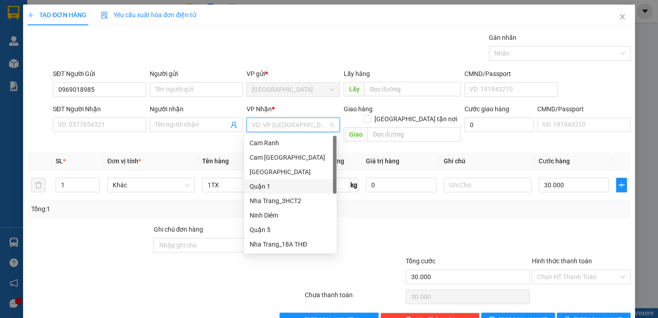
click at [279, 188] on div "Quận 1" at bounding box center [290, 186] width 81 height 10
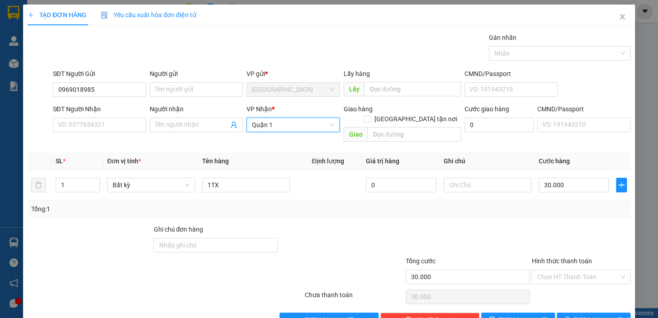
click at [98, 117] on div "SĐT Người Nhận" at bounding box center [99, 111] width 93 height 14
click at [99, 127] on input "SĐT Người Nhận" at bounding box center [99, 125] width 93 height 14
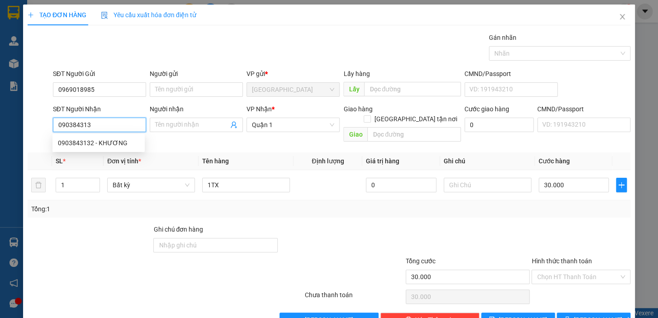
type input "0903843132"
click at [110, 144] on div "0903843132 - KHƯƠNG" at bounding box center [98, 143] width 81 height 10
type input "KHƯƠNG"
type input "0903843132"
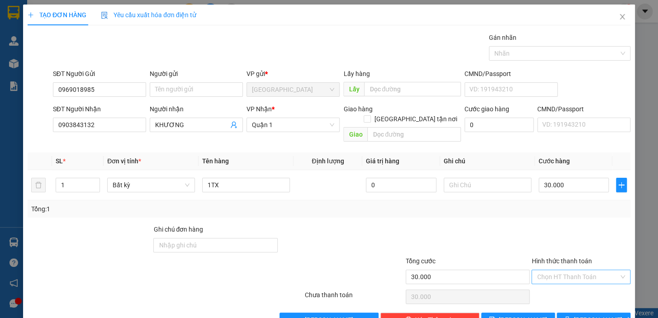
click at [566, 270] on input "Hình thức thanh toán" at bounding box center [578, 277] width 82 height 14
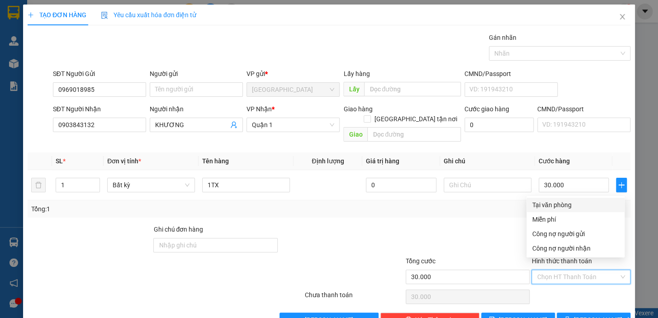
click at [552, 203] on div "Tại văn phòng" at bounding box center [575, 205] width 87 height 10
type input "0"
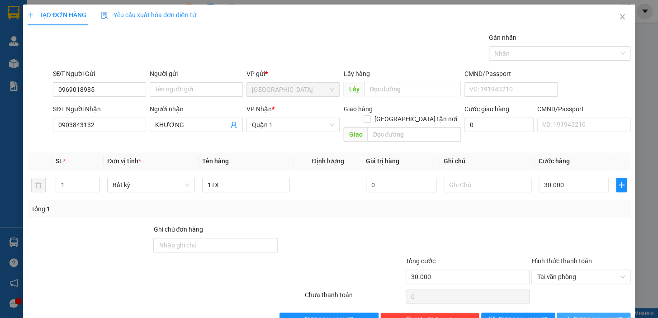
click at [580, 312] on button "[PERSON_NAME] và In" at bounding box center [594, 319] width 74 height 14
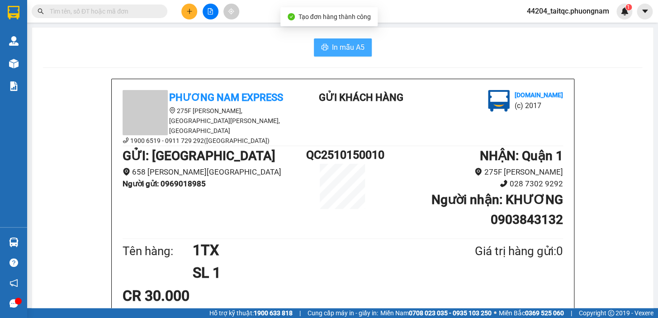
click at [349, 46] on span "In mẫu A5" at bounding box center [348, 47] width 33 height 11
click at [181, 14] on div at bounding box center [210, 12] width 68 height 16
click at [186, 13] on icon "plus" at bounding box center [189, 11] width 6 height 6
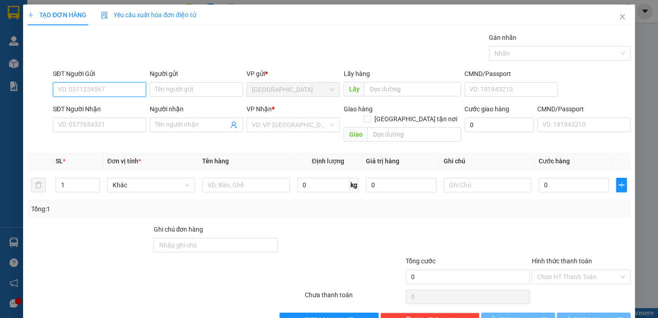
click at [84, 88] on input "SĐT Người Gửi" at bounding box center [99, 89] width 93 height 14
click at [90, 86] on input "SĐT Người Gửi" at bounding box center [99, 89] width 93 height 14
click at [90, 88] on input "SĐT Người Gửi" at bounding box center [99, 89] width 93 height 14
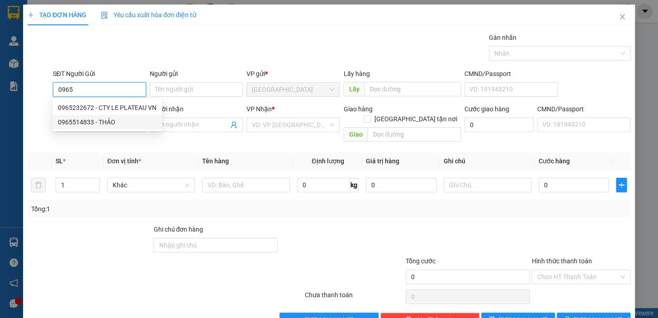
click at [99, 120] on div "0965514833 - THẢO" at bounding box center [107, 122] width 99 height 10
type input "0965514833"
type input "THẢO"
type input "0901905372"
type input "NGUYÊN"
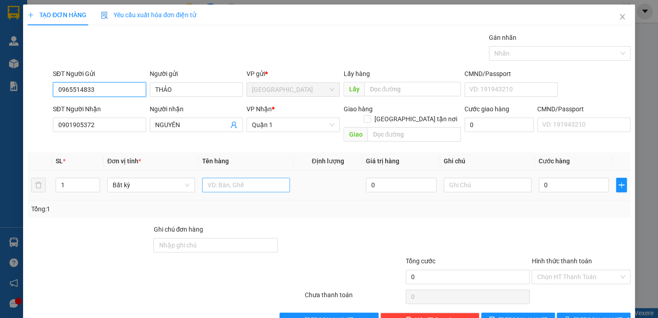
type input "0965514833"
click at [245, 178] on input "text" at bounding box center [246, 185] width 88 height 14
type input "1 KTX"
click at [563, 178] on input "0" at bounding box center [574, 185] width 71 height 14
type input "4"
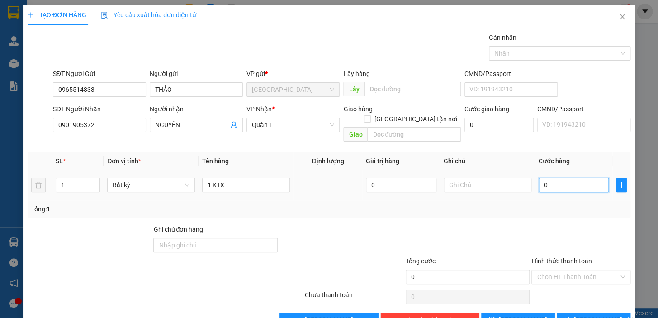
type input "4"
type input "40"
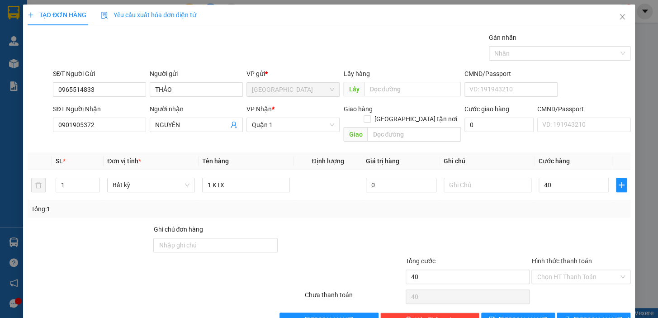
type input "40.000"
click at [569, 230] on div at bounding box center [580, 240] width 101 height 32
click at [570, 270] on input "Hình thức thanh toán" at bounding box center [578, 277] width 82 height 14
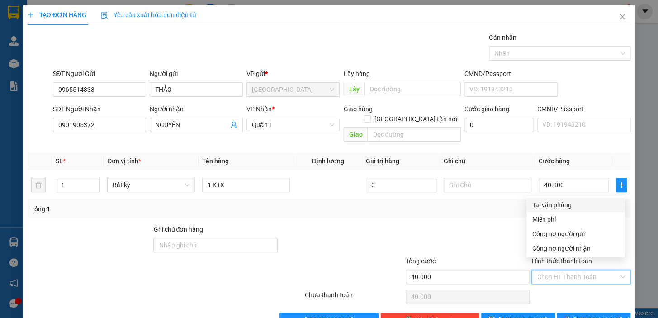
click at [560, 201] on div "Tại văn phòng" at bounding box center [575, 205] width 87 height 10
type input "0"
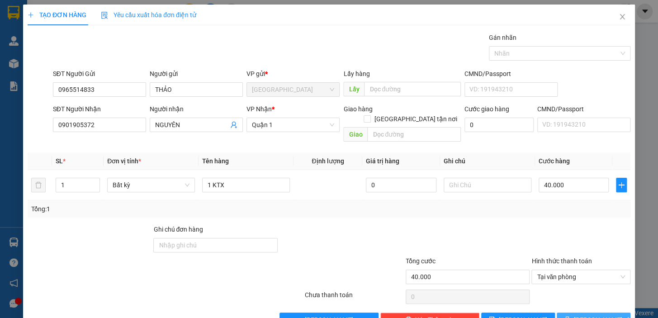
click at [579, 312] on button "[PERSON_NAME] và In" at bounding box center [594, 319] width 74 height 14
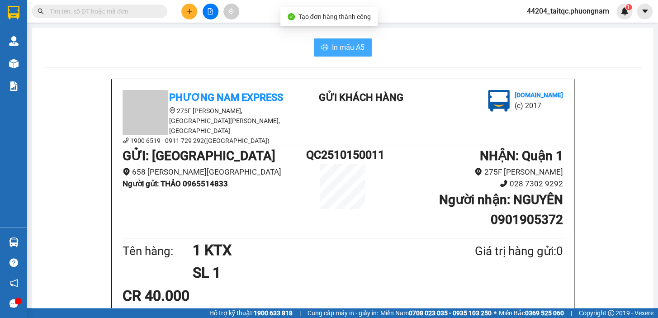
click at [351, 47] on span "In mẫu A5" at bounding box center [348, 47] width 33 height 11
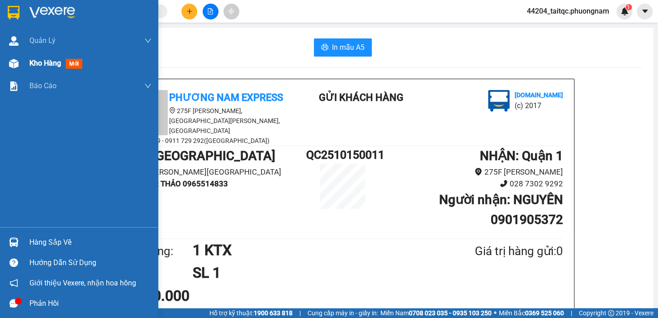
drag, startPoint x: 11, startPoint y: 56, endPoint x: 16, endPoint y: 59, distance: 6.3
click at [16, 59] on div at bounding box center [14, 64] width 16 height 16
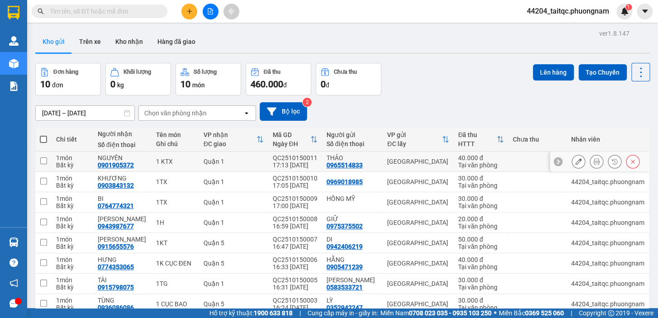
click at [573, 165] on button at bounding box center [578, 162] width 13 height 16
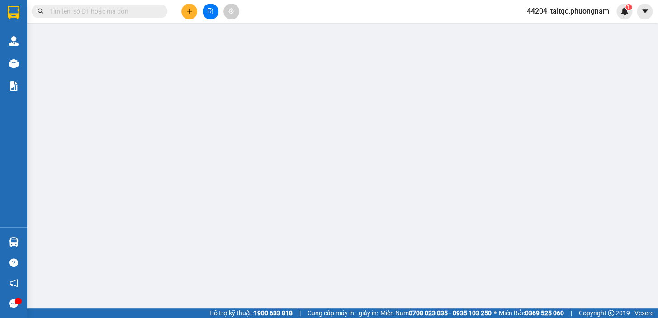
type input "0965514833"
type input "0901905372"
type input "40.000"
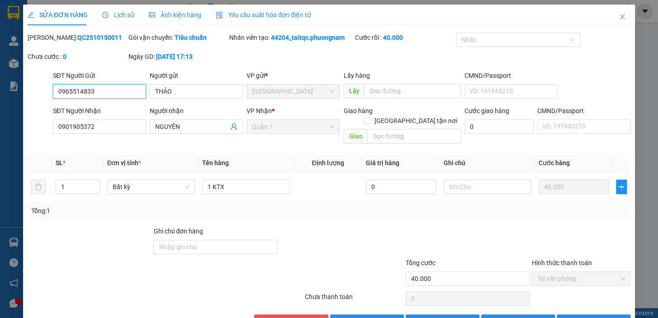
drag, startPoint x: 99, startPoint y: 93, endPoint x: 45, endPoint y: 90, distance: 53.4
click at [45, 90] on div "SĐT Người Gửi 0965514833 0965514833 Người gửi THẢO VP gửi * [GEOGRAPHIC_DATA] L…" at bounding box center [329, 87] width 605 height 32
click at [619, 16] on icon "close" at bounding box center [622, 16] width 7 height 7
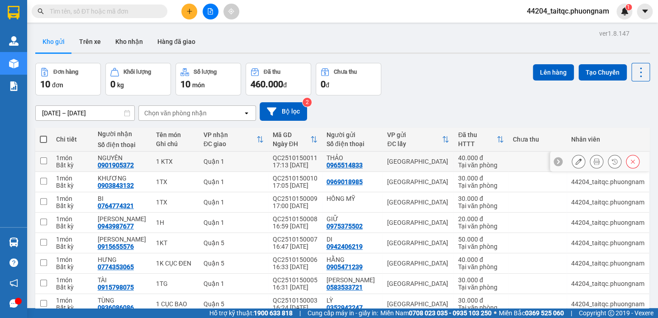
click at [629, 159] on icon at bounding box center [632, 161] width 6 height 6
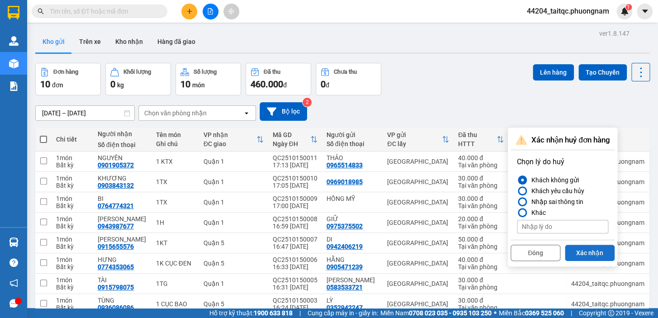
click at [587, 255] on button "Xác nhận" at bounding box center [590, 253] width 50 height 16
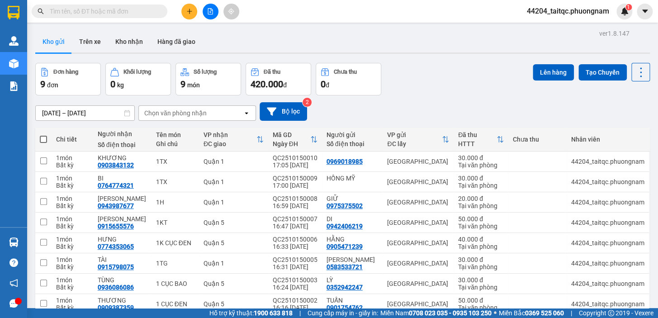
click at [184, 13] on button at bounding box center [189, 12] width 16 height 16
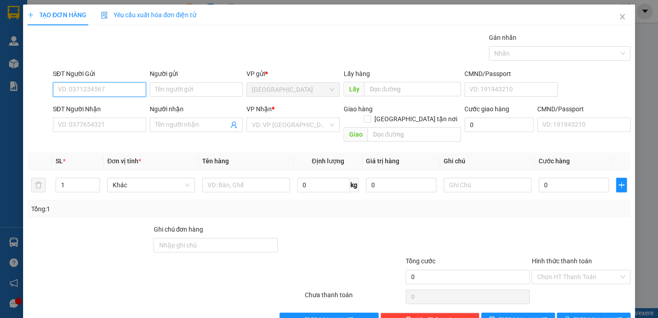
paste input "0965514833"
type input "0965514833"
click at [105, 90] on input "0965514833" at bounding box center [99, 89] width 93 height 14
click at [107, 107] on div "0965514833 - THẢO" at bounding box center [98, 108] width 81 height 10
type input "THẢO"
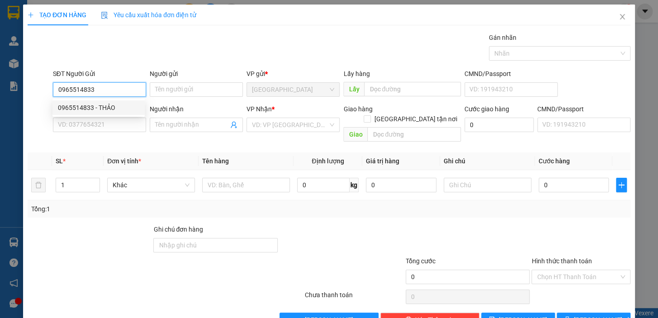
type input "0901905372"
type input "NGUYÊN"
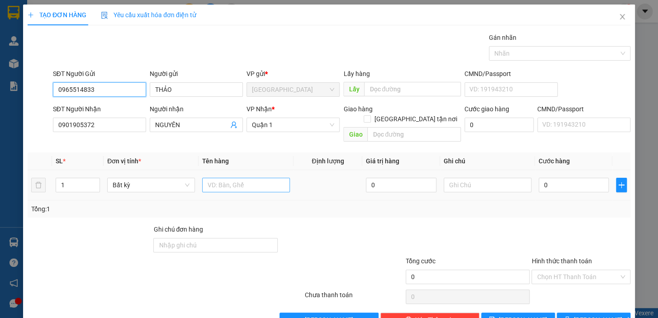
type input "0965514833"
click at [235, 178] on input "text" at bounding box center [246, 185] width 88 height 14
type input "1KTX"
click at [554, 179] on input "0" at bounding box center [574, 185] width 71 height 14
type input "3"
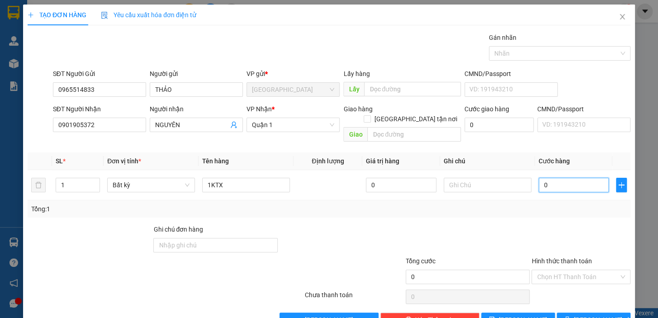
type input "3"
type input "30"
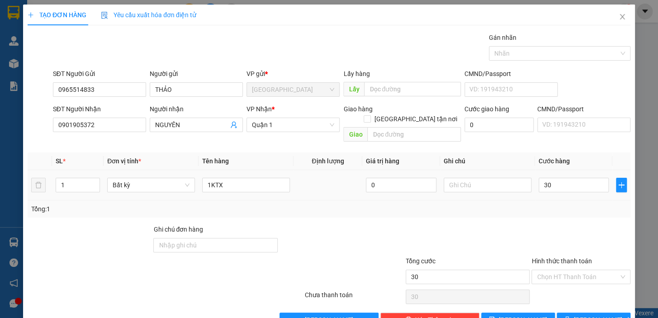
type input "30.000"
click at [516, 207] on div "Tổng: 1" at bounding box center [329, 208] width 603 height 17
click at [587, 270] on input "Hình thức thanh toán" at bounding box center [578, 277] width 82 height 14
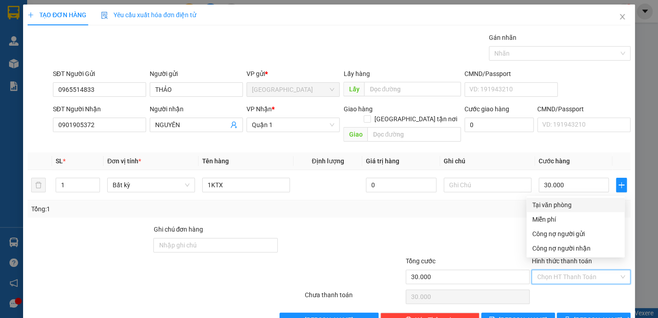
click at [578, 206] on div "Tại văn phòng" at bounding box center [575, 205] width 87 height 10
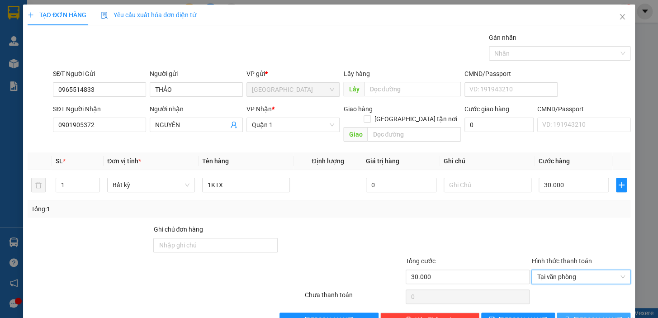
click at [588, 315] on span "[PERSON_NAME] và In" at bounding box center [605, 320] width 63 height 10
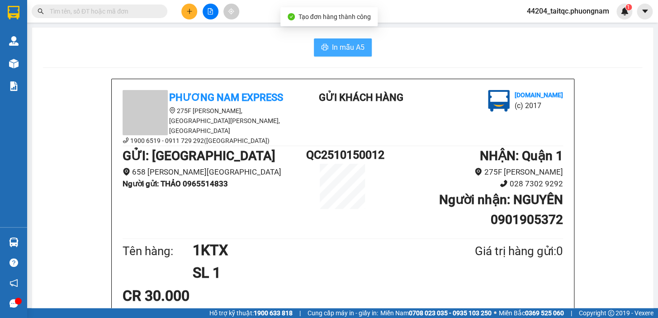
click at [335, 47] on span "In mẫu A5" at bounding box center [348, 47] width 33 height 11
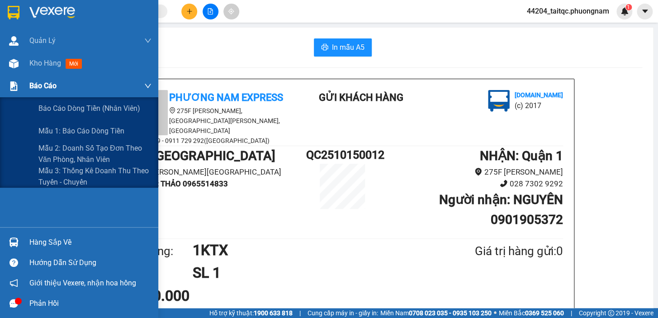
click at [26, 81] on div "Báo cáo" at bounding box center [79, 86] width 158 height 23
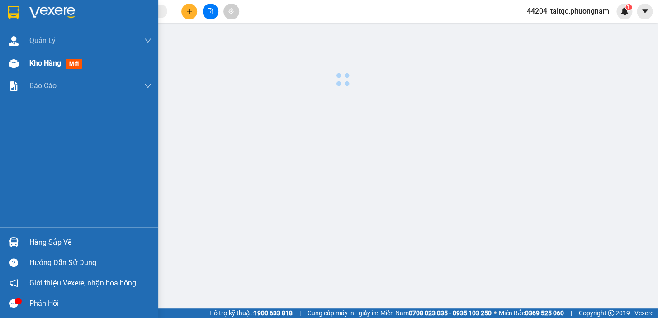
click at [31, 61] on span "Kho hàng" at bounding box center [45, 63] width 32 height 9
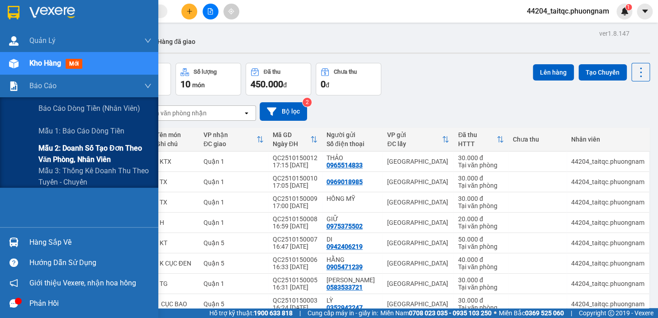
click at [77, 156] on span "Mẫu 2: Doanh số tạo đơn theo Văn phòng, nhân viên" at bounding box center [94, 153] width 113 height 23
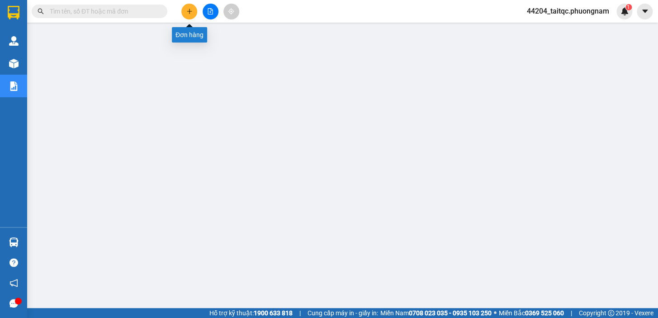
click at [186, 12] on icon "plus" at bounding box center [189, 11] width 6 height 6
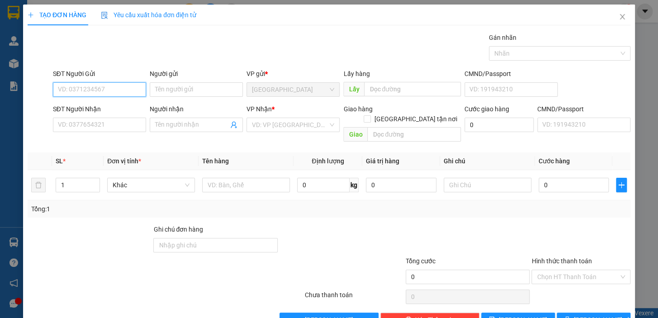
click at [120, 89] on input "SĐT Người Gửi" at bounding box center [99, 89] width 93 height 14
click at [109, 106] on div "0363542971 - GIANG" at bounding box center [102, 108] width 89 height 10
type input "0363542971"
type input "GIANG"
type input "0914176304"
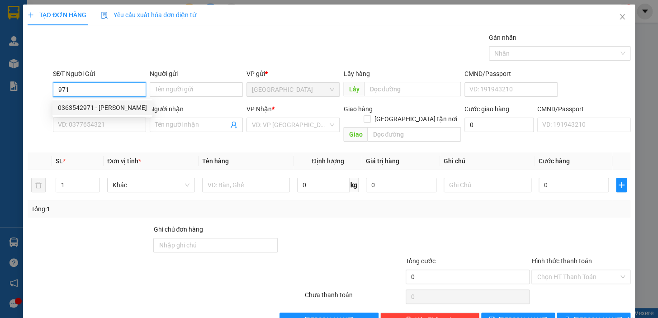
type input "NIÊN AUTO"
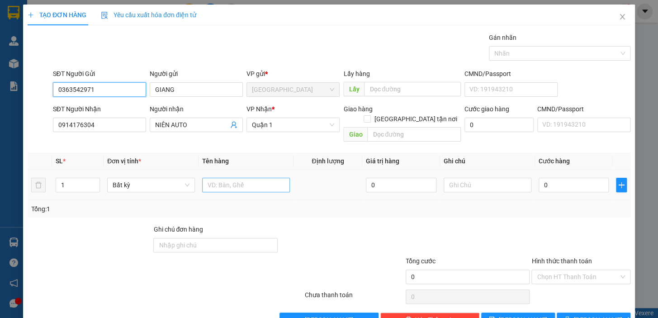
type input "0363542971"
click at [238, 178] on input "text" at bounding box center [246, 185] width 88 height 14
type input "2 K DÀI"
click at [556, 178] on input "0" at bounding box center [574, 185] width 71 height 14
type input "2"
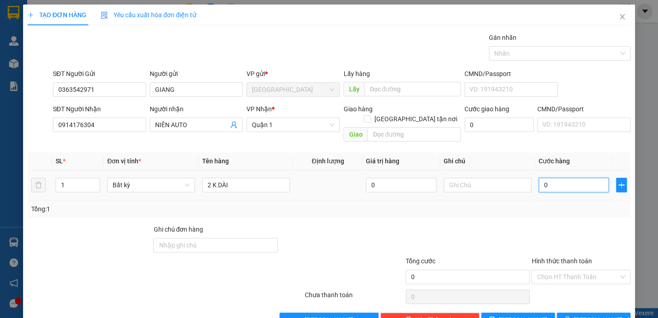
type input "2"
type input "25"
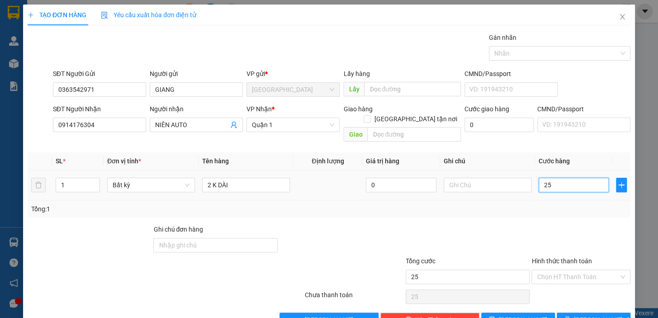
type input "250"
type input "250.000"
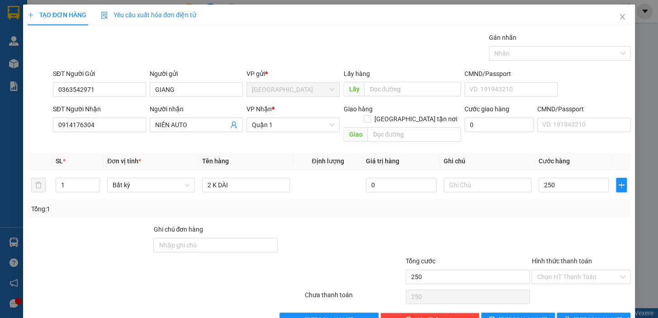
type input "250.000"
click at [540, 211] on div "Transit Pickup Surcharge Ids Transit Deliver Surcharge Ids Transit Deliver Surc…" at bounding box center [329, 180] width 603 height 294
click at [583, 315] on span "[PERSON_NAME] và In" at bounding box center [605, 320] width 63 height 10
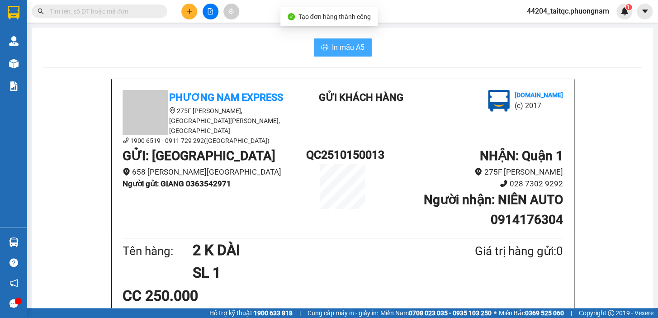
click at [341, 50] on span "In mẫu A5" at bounding box center [348, 47] width 33 height 11
click at [186, 11] on icon "plus" at bounding box center [189, 11] width 6 height 6
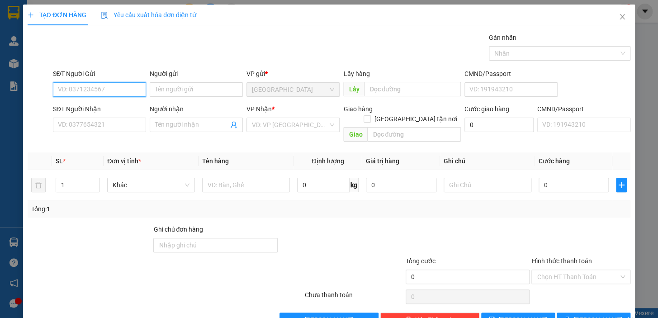
click at [119, 92] on input "SĐT Người Gửi" at bounding box center [99, 89] width 93 height 14
type input "0906508566"
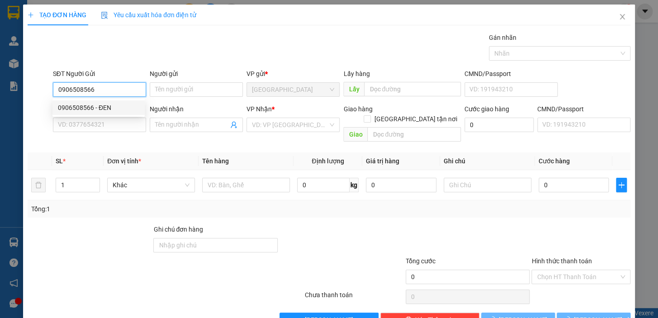
click at [106, 105] on div "0906508566 - ĐEN" at bounding box center [98, 108] width 81 height 10
type input "ĐEN"
type input "0937651268"
type input "HIỀN"
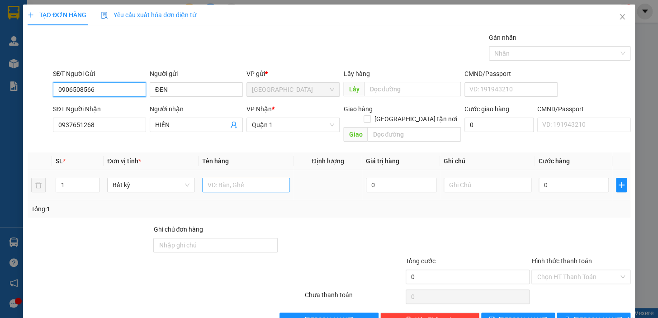
type input "0906508566"
click at [244, 178] on input "text" at bounding box center [246, 185] width 88 height 14
type input "1KTX"
click at [569, 178] on input "0" at bounding box center [574, 185] width 71 height 14
type input "3"
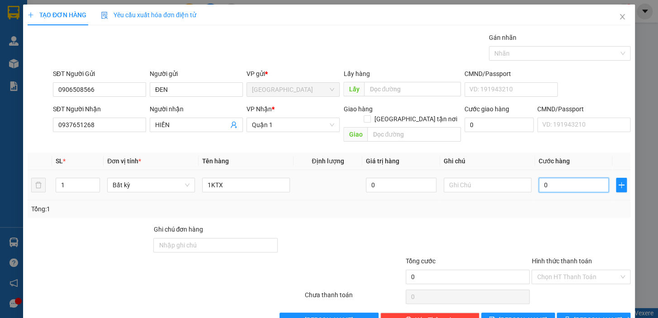
type input "3"
type input "30"
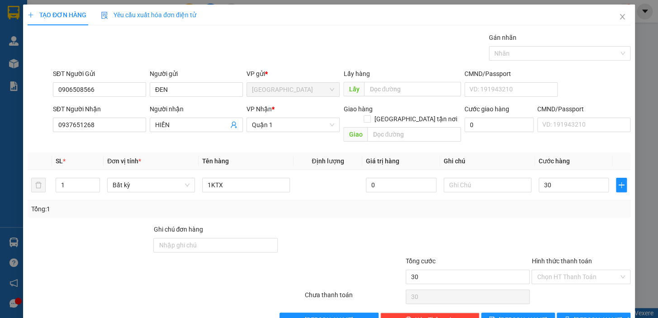
type input "30.000"
click at [558, 204] on div "Tổng: 1" at bounding box center [329, 209] width 596 height 10
click at [596, 270] on input "Hình thức thanh toán" at bounding box center [578, 277] width 82 height 14
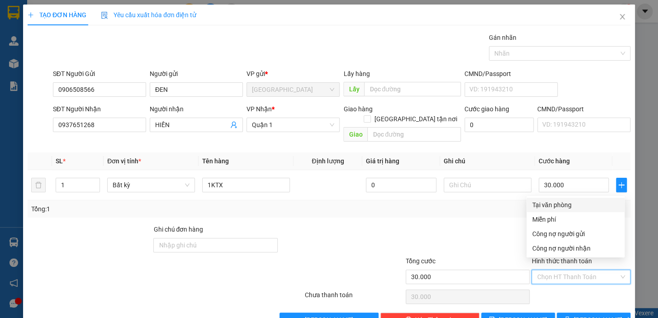
click at [568, 206] on div "Tại văn phòng" at bounding box center [575, 205] width 87 height 10
type input "0"
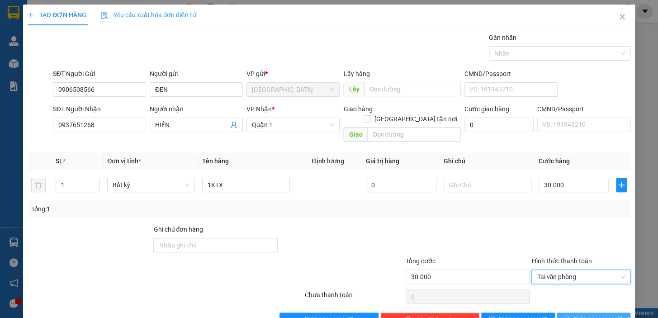
click at [580, 312] on button "[PERSON_NAME] và In" at bounding box center [594, 319] width 74 height 14
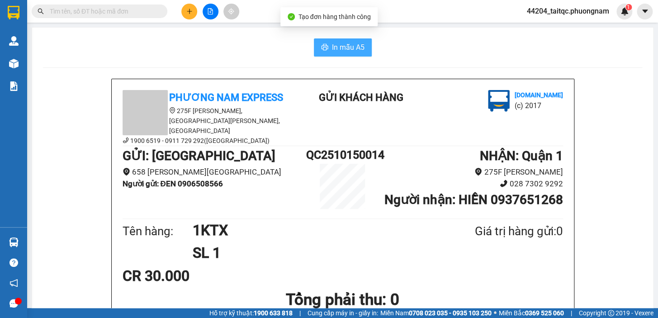
click at [347, 46] on span "In mẫu A5" at bounding box center [348, 47] width 33 height 11
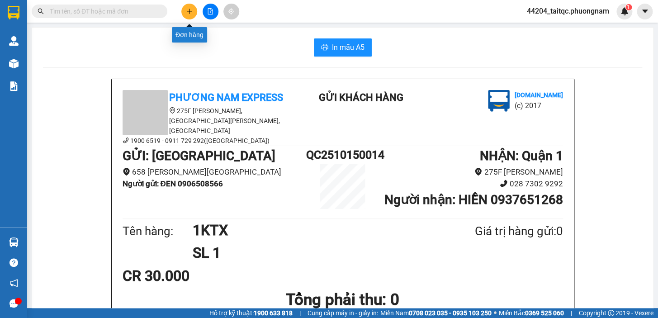
click at [190, 12] on icon "plus" at bounding box center [189, 11] width 6 height 6
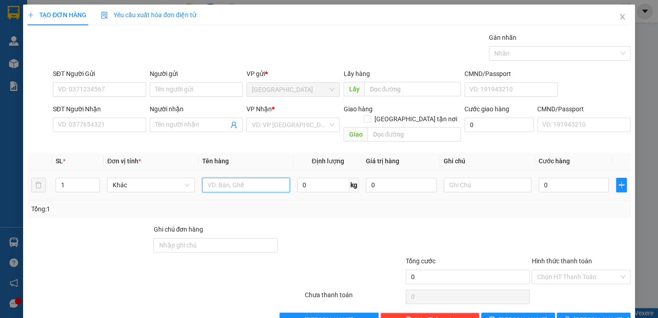
click at [227, 178] on input "text" at bounding box center [246, 185] width 88 height 14
type input "1 TX"
click at [112, 89] on input "SĐT Người Gửi" at bounding box center [99, 89] width 93 height 14
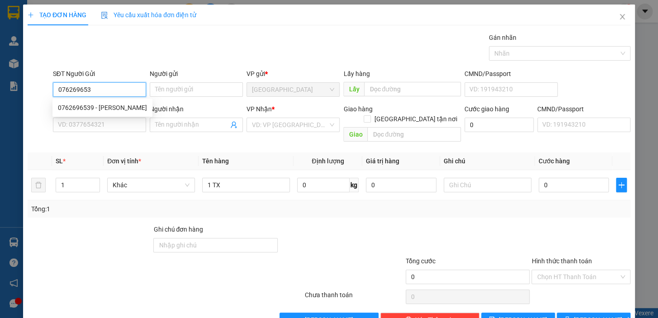
type input "0762696539"
click at [104, 104] on div "0762696539 - HOA LÊ" at bounding box center [102, 108] width 89 height 10
type input "HOA LÊ"
type input "0338016596"
type input "A"
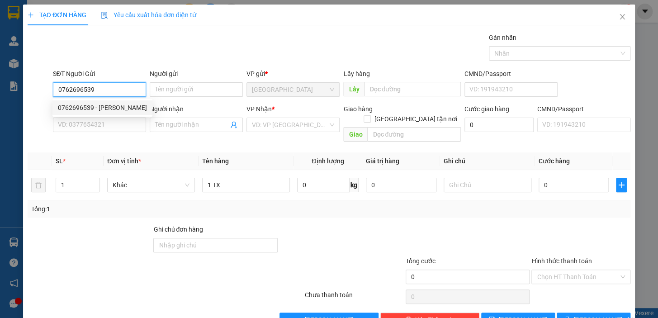
checkbox input "true"
type input "15A/43 LÊ THÁNH TÔN , QUẬN 1"
type input "40.000"
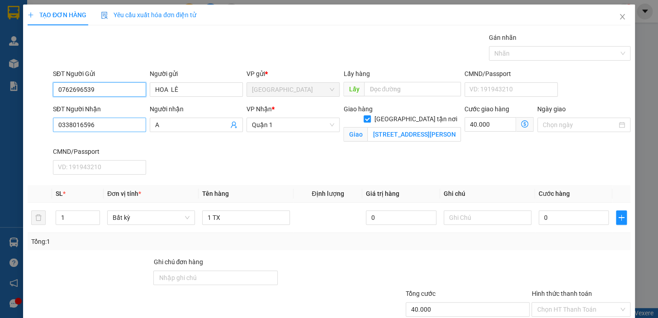
type input "0762696539"
click at [104, 129] on input "0338016596" at bounding box center [99, 125] width 93 height 14
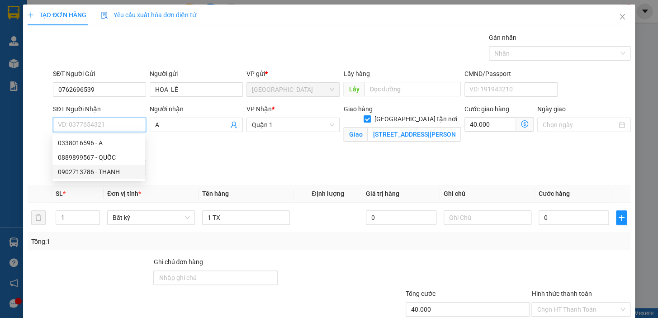
click at [93, 172] on div "0902713786 - THANH" at bounding box center [98, 172] width 81 height 10
type input "0902713786"
type input "THANH"
checkbox input "false"
type input "0"
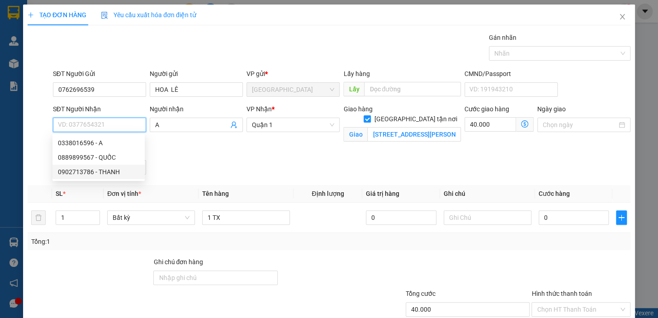
type input "0"
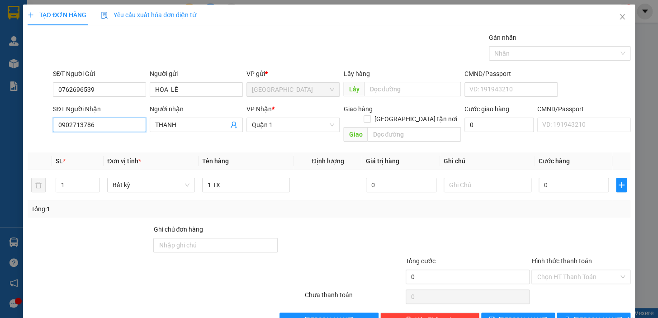
type input "0902713786"
drag, startPoint x: 384, startPoint y: 210, endPoint x: 534, endPoint y: 170, distance: 155.5
click at [385, 210] on div "Transit Pickup Surcharge Ids Transit Deliver Surcharge Ids Transit Deliver Surc…" at bounding box center [329, 180] width 603 height 294
type input "4"
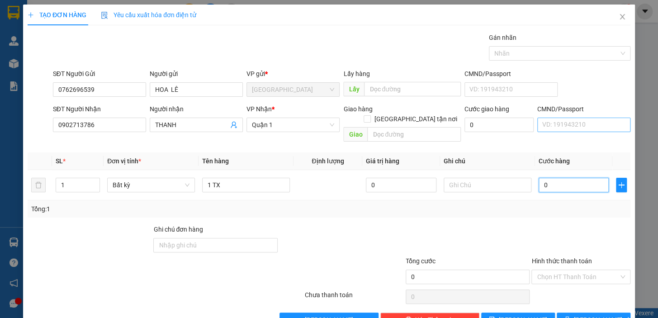
type input "4"
type input "40"
type input "40.000"
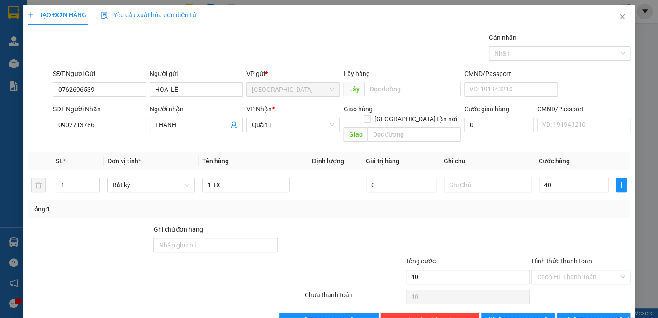
type input "40.000"
click at [561, 205] on div "Tổng: 1" at bounding box center [329, 208] width 603 height 17
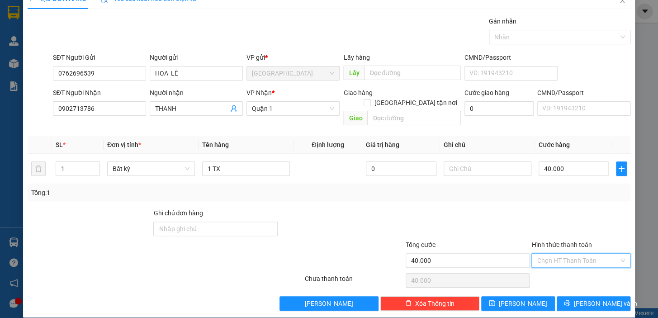
click at [555, 254] on input "Hình thức thanh toán" at bounding box center [578, 261] width 82 height 14
click at [543, 186] on div "Tại văn phòng" at bounding box center [575, 188] width 87 height 10
type input "0"
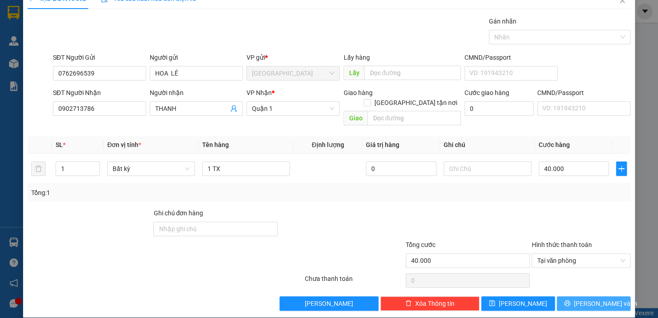
click at [579, 296] on button "[PERSON_NAME] và In" at bounding box center [594, 303] width 74 height 14
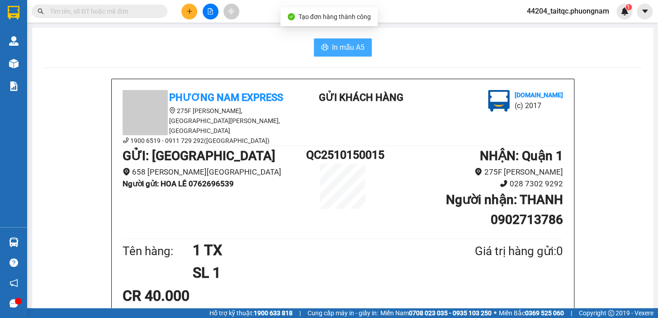
click at [332, 44] on span "In mẫu A5" at bounding box center [348, 47] width 33 height 11
